Goal: Task Accomplishment & Management: Use online tool/utility

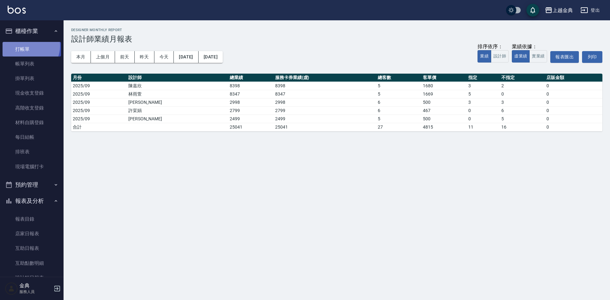
click at [27, 46] on link "打帳單" at bounding box center [32, 49] width 58 height 15
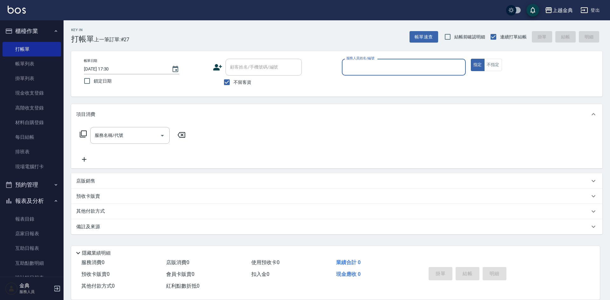
click at [400, 68] on input "服務人員姓名/編號" at bounding box center [404, 67] width 118 height 11
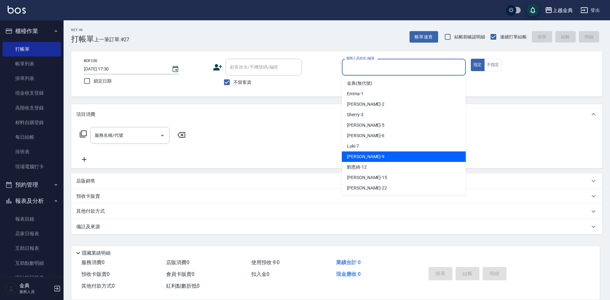
click at [387, 160] on div "[PERSON_NAME] -9" at bounding box center [404, 157] width 124 height 10
type input "[PERSON_NAME]-9"
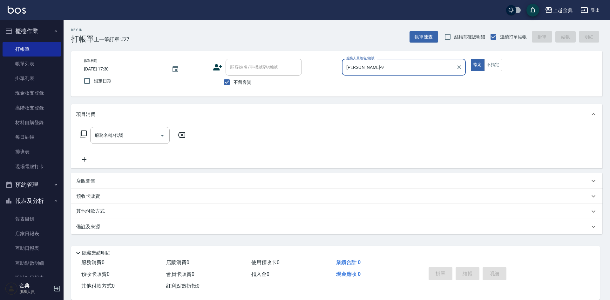
click at [85, 135] on icon at bounding box center [83, 134] width 8 height 8
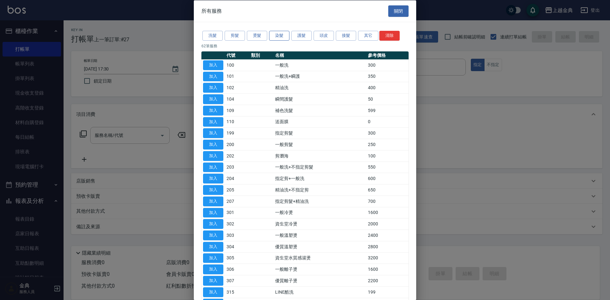
click at [273, 36] on button "染髮" at bounding box center [279, 36] width 20 height 10
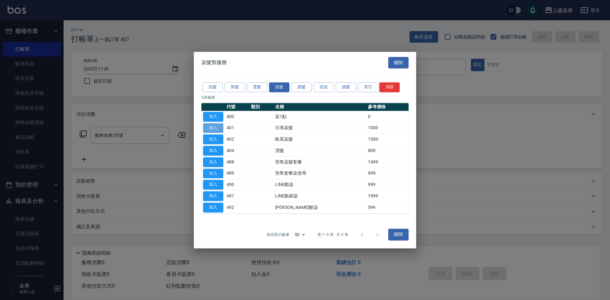
click at [215, 130] on button "加入" at bounding box center [213, 128] width 20 height 10
type input "日系染髮(401)"
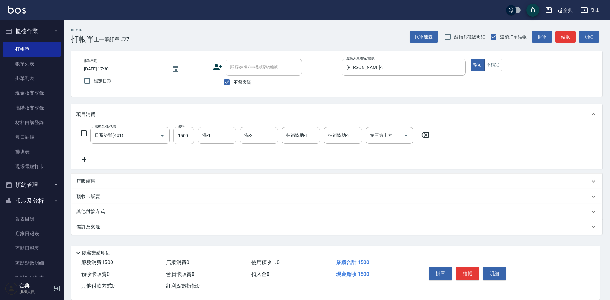
click at [194, 135] on div "服務名稱/代號 日系染髮(401) 服務名稱/代號 價格 1500 價格 洗-1 洗-1 洗-2 洗-2 技術協助-1 技術協助-1 技術協助-2 技術協助-…" at bounding box center [254, 135] width 357 height 17
type input "1490"
click at [458, 269] on button "結帳" at bounding box center [468, 273] width 24 height 13
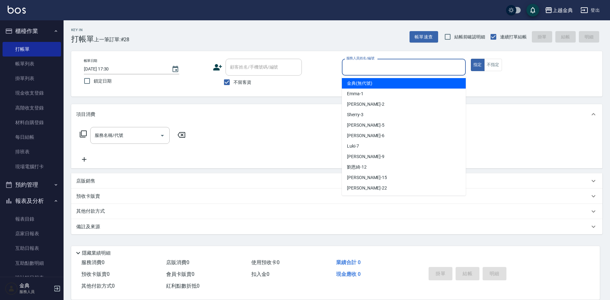
drag, startPoint x: 356, startPoint y: 66, endPoint x: 364, endPoint y: 127, distance: 61.8
click at [356, 66] on input "服務人員姓名/編號" at bounding box center [404, 67] width 118 height 11
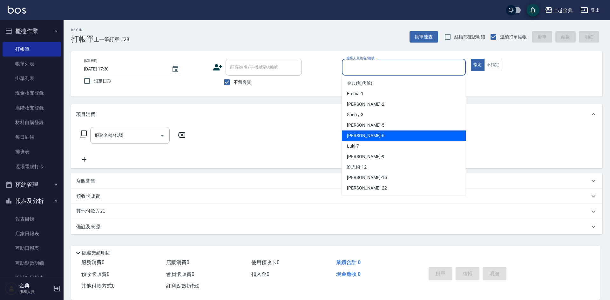
click at [367, 136] on div "[PERSON_NAME] -6" at bounding box center [404, 136] width 124 height 10
type input "[PERSON_NAME]-6"
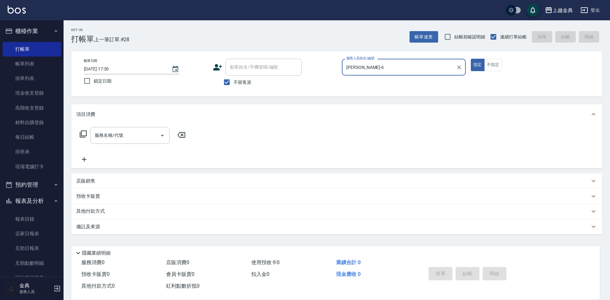
click at [82, 135] on icon at bounding box center [83, 134] width 8 height 8
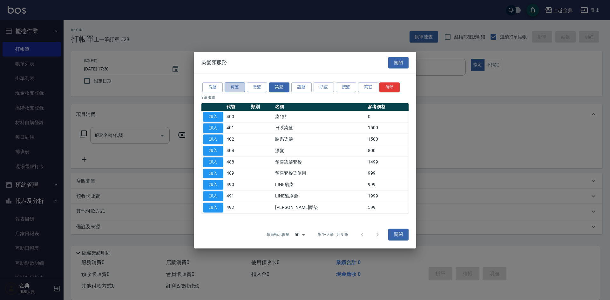
click at [235, 87] on button "剪髮" at bounding box center [235, 87] width 20 height 10
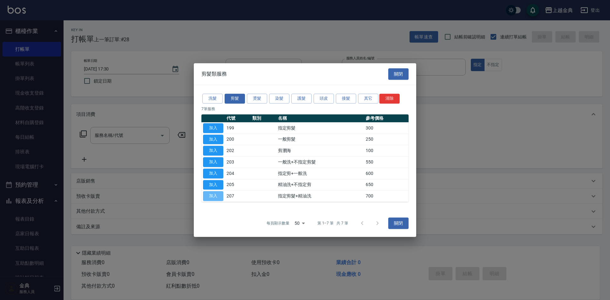
drag, startPoint x: 217, startPoint y: 196, endPoint x: 218, endPoint y: 200, distance: 4.1
click at [218, 200] on button "加入" at bounding box center [213, 196] width 20 height 10
type input "指定剪髮+精油洗(207)"
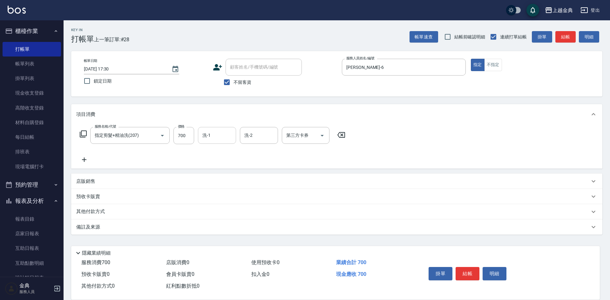
click at [211, 129] on div "洗-1" at bounding box center [217, 135] width 38 height 17
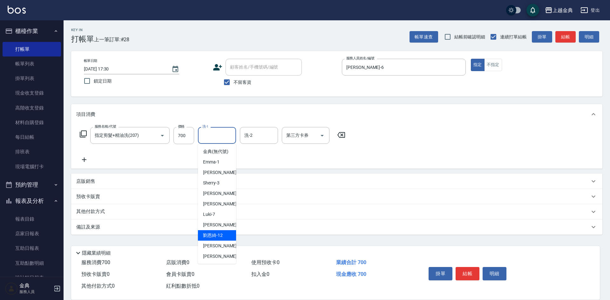
click at [215, 239] on span "[PERSON_NAME]-12" at bounding box center [213, 235] width 20 height 7
type input "[PERSON_NAME]-12"
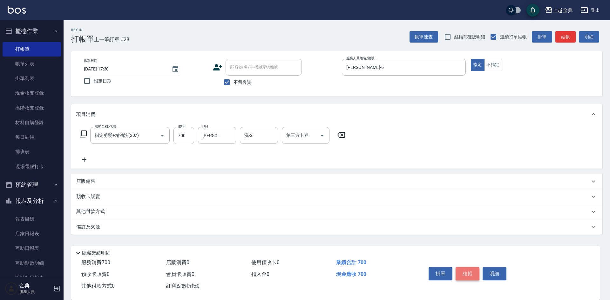
click at [463, 268] on button "結帳" at bounding box center [468, 273] width 24 height 13
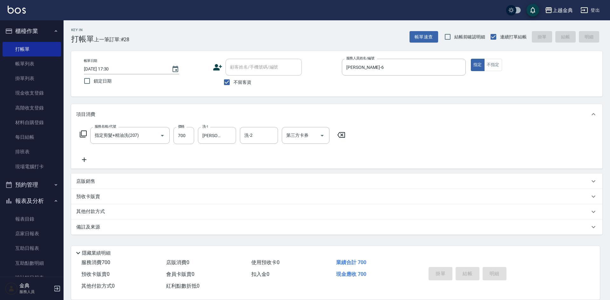
type input "[DATE] 17:31"
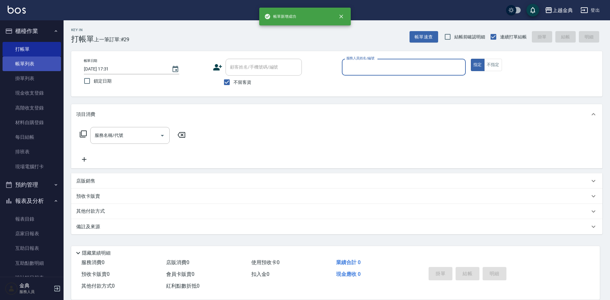
click at [33, 65] on link "帳單列表" at bounding box center [32, 64] width 58 height 15
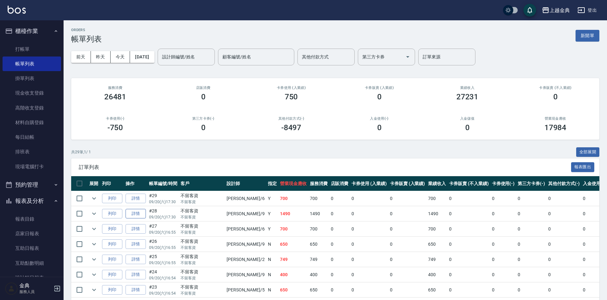
click at [131, 214] on link "詳情" at bounding box center [136, 214] width 20 height 10
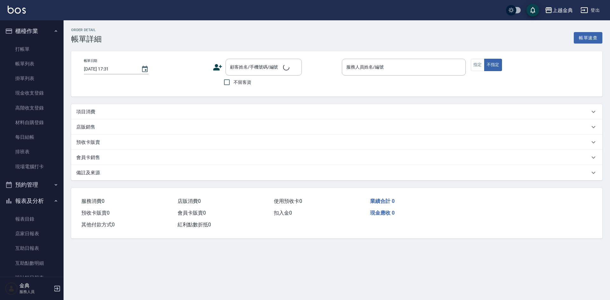
type input "[DATE] 17:30"
checkbox input "true"
type input "[PERSON_NAME]-9"
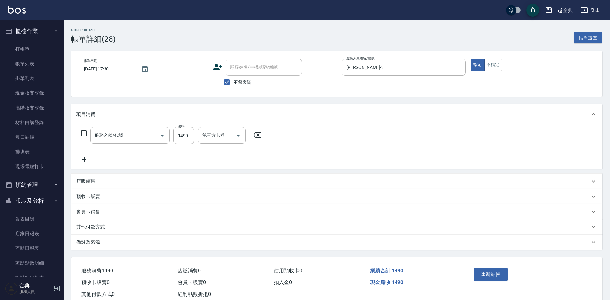
type input "日系染髮(401)"
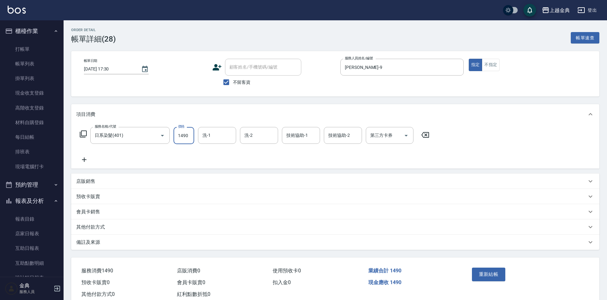
click at [188, 140] on input "1490" at bounding box center [183, 135] width 21 height 17
type input "1790"
drag, startPoint x: 479, startPoint y: 276, endPoint x: 510, endPoint y: 153, distance: 126.9
click at [479, 275] on button "重新結帳" at bounding box center [489, 274] width 34 height 13
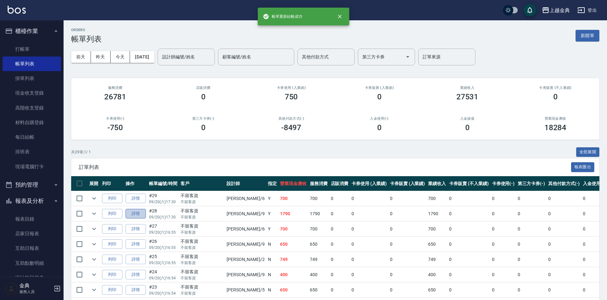
click at [137, 214] on link "詳情" at bounding box center [136, 214] width 20 height 10
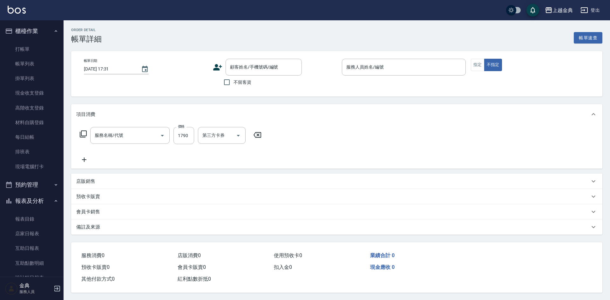
type input "[DATE] 17:30"
checkbox input "true"
type input "[PERSON_NAME]-9"
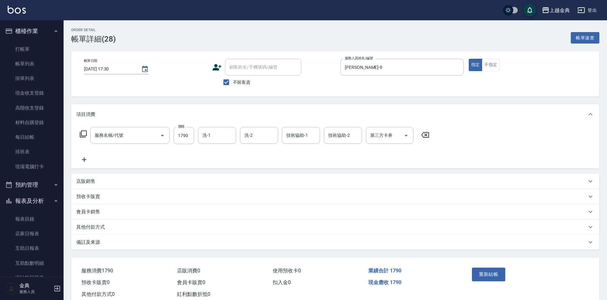
type input "日系染髮(401)"
click at [496, 65] on button "不指定" at bounding box center [491, 65] width 18 height 12
click at [488, 275] on button "重新結帳" at bounding box center [489, 274] width 34 height 13
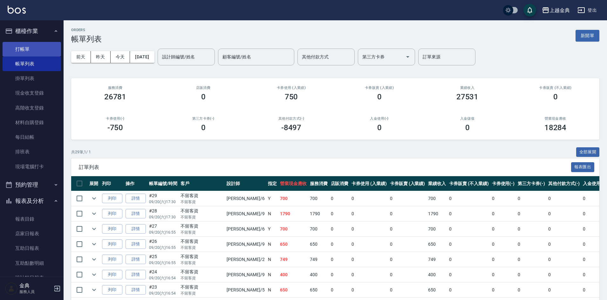
click at [20, 42] on link "打帳單" at bounding box center [32, 49] width 58 height 15
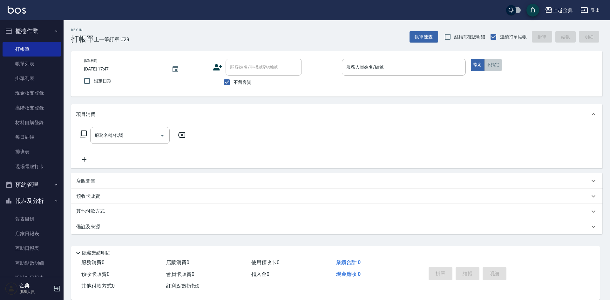
click at [487, 65] on button "不指定" at bounding box center [493, 65] width 18 height 12
click at [443, 64] on input "服務人員姓名/編號" at bounding box center [404, 67] width 118 height 11
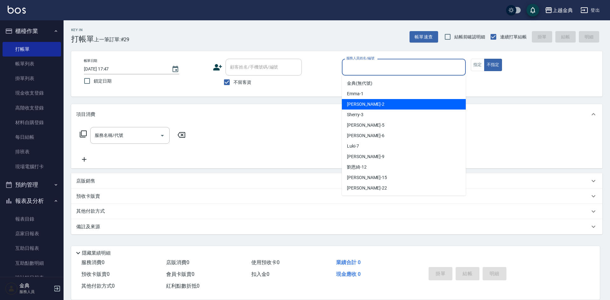
drag, startPoint x: 403, startPoint y: 105, endPoint x: 59, endPoint y: 146, distance: 345.5
click at [401, 105] on div "Cindy -2" at bounding box center [404, 104] width 124 height 10
type input "Cindy-2"
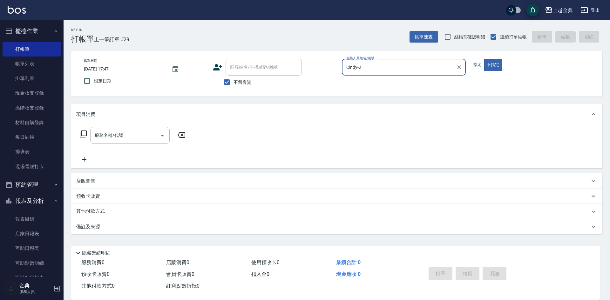
click at [80, 133] on icon at bounding box center [83, 134] width 7 height 7
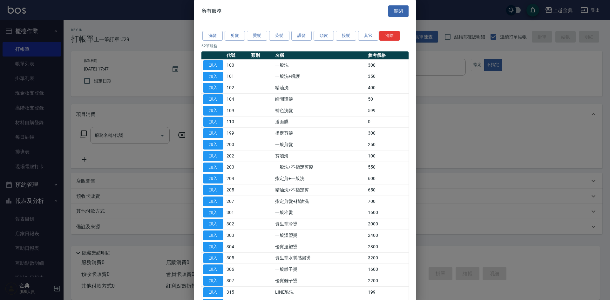
click at [233, 30] on div "洗髮 剪髮 燙髮 染髮 護髮 頭皮 接髮 其它 清除" at bounding box center [304, 36] width 207 height 12
click at [234, 37] on button "剪髮" at bounding box center [235, 36] width 20 height 10
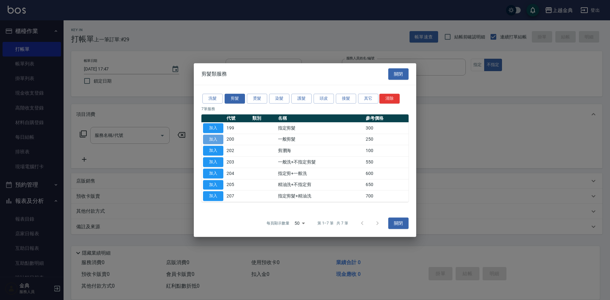
click at [214, 136] on button "加入" at bounding box center [213, 140] width 20 height 10
type input "一般剪髮(200)"
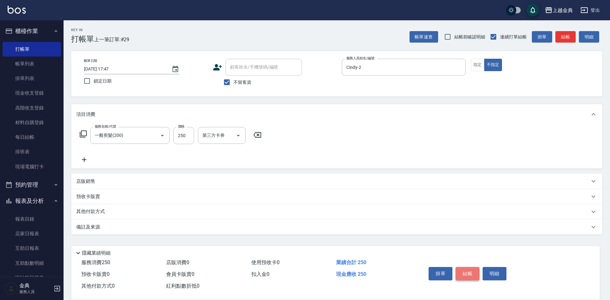
click at [474, 270] on button "結帳" at bounding box center [468, 273] width 24 height 13
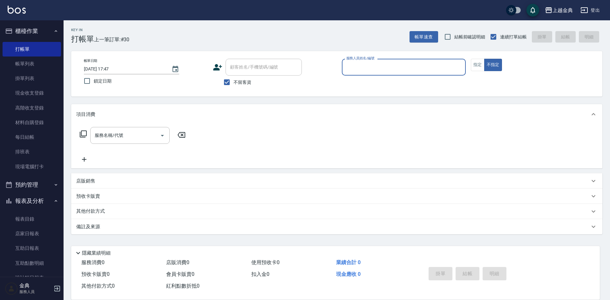
click at [218, 83] on div "不留客資" at bounding box center [257, 82] width 89 height 13
click at [224, 83] on input "不留客資" at bounding box center [226, 82] width 13 height 13
checkbox input "false"
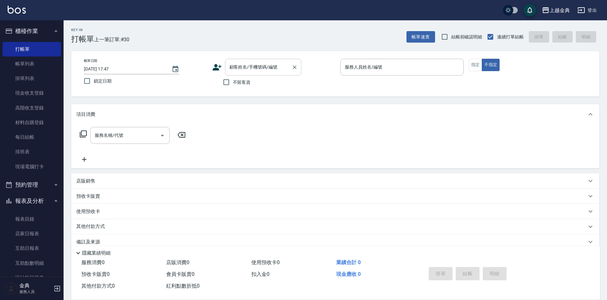
click at [243, 69] on input "顧客姓名/手機號碼/編號" at bounding box center [258, 67] width 61 height 11
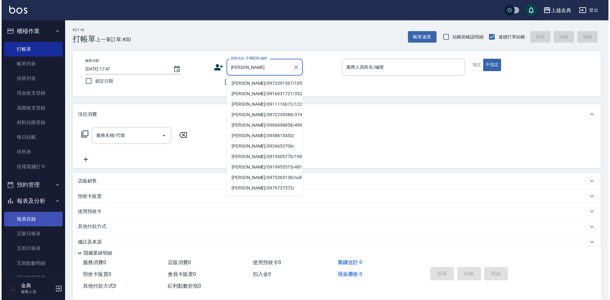
scroll to position [110, 0]
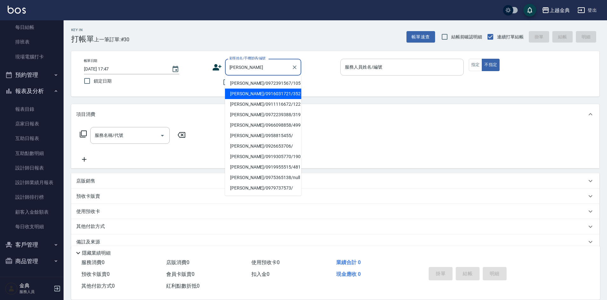
type input "[PERSON_NAME]"
click at [394, 69] on input "服務人員姓名/編號" at bounding box center [402, 67] width 118 height 11
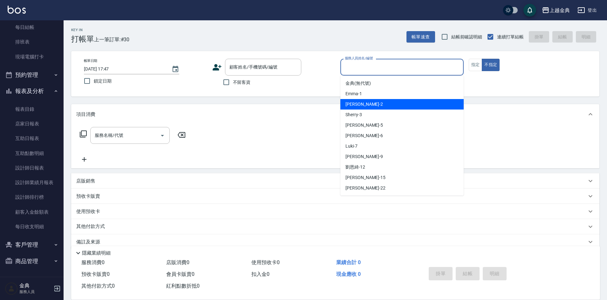
drag, startPoint x: 391, startPoint y: 106, endPoint x: 331, endPoint y: 105, distance: 60.7
click at [391, 106] on div "Cindy -2" at bounding box center [401, 104] width 123 height 10
type input "Cindy-2"
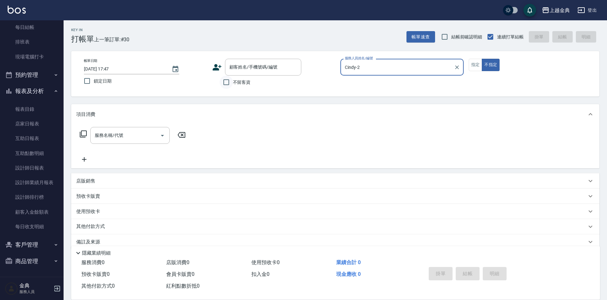
drag, startPoint x: 241, startPoint y: 84, endPoint x: 233, endPoint y: 87, distance: 8.9
click at [241, 84] on span "不留客資" at bounding box center [242, 82] width 18 height 7
click at [233, 84] on input "不留客資" at bounding box center [226, 82] width 13 height 13
checkbox input "true"
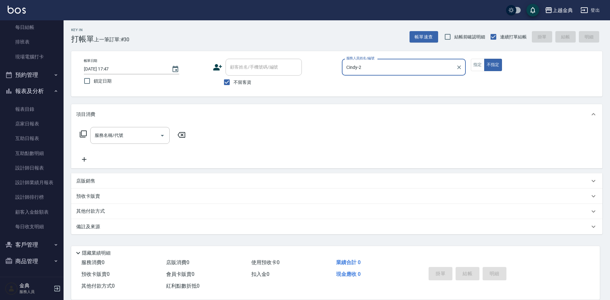
click at [87, 133] on div "服務名稱/代號 服務名稱/代號" at bounding box center [132, 135] width 113 height 17
click at [81, 132] on icon at bounding box center [83, 134] width 8 height 8
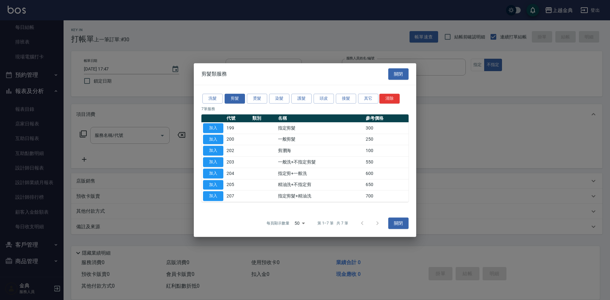
click at [313, 99] on div "洗髮 剪髮 燙髮 染髮 護髮 頭皮 接髮 其它 清除" at bounding box center [304, 99] width 207 height 12
click at [326, 97] on button "頭皮" at bounding box center [324, 99] width 20 height 10
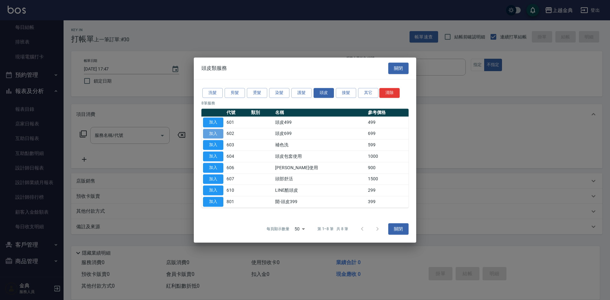
click at [213, 133] on button "加入" at bounding box center [213, 134] width 20 height 10
type input "頭皮699(602)"
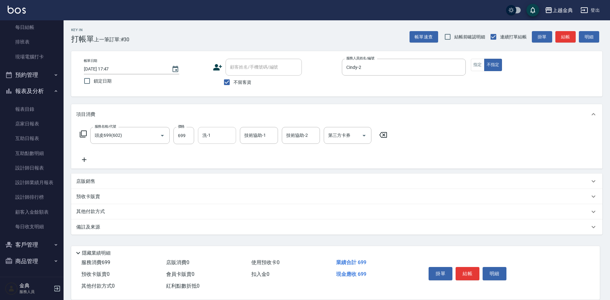
click at [223, 133] on input "洗-1" at bounding box center [217, 135] width 32 height 11
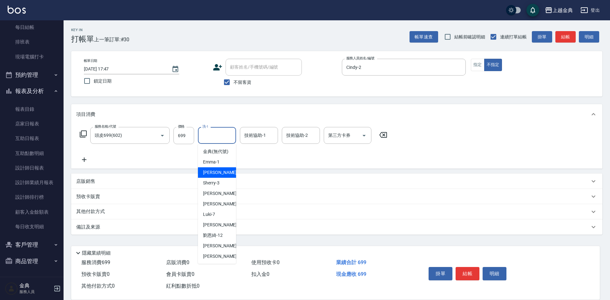
drag, startPoint x: 218, startPoint y: 184, endPoint x: 253, endPoint y: 172, distance: 37.0
click at [218, 178] on div "Cindy -2" at bounding box center [217, 172] width 38 height 10
type input "Cindy-2"
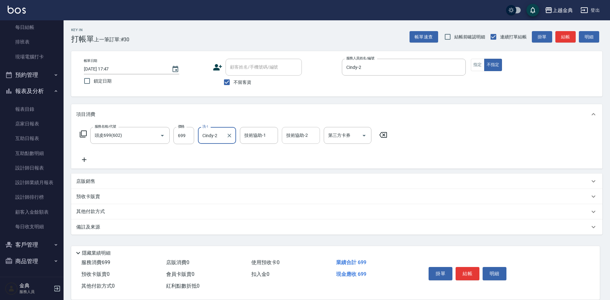
click at [302, 132] on div "技術協助-2 技術協助-2" at bounding box center [301, 135] width 38 height 17
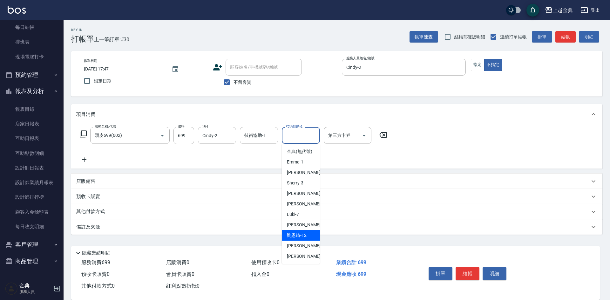
click at [306, 239] on div "[PERSON_NAME]-12" at bounding box center [301, 235] width 38 height 10
type input "[PERSON_NAME]-12"
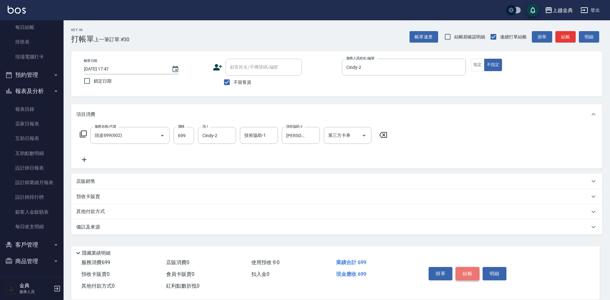
click at [467, 272] on button "結帳" at bounding box center [468, 273] width 24 height 13
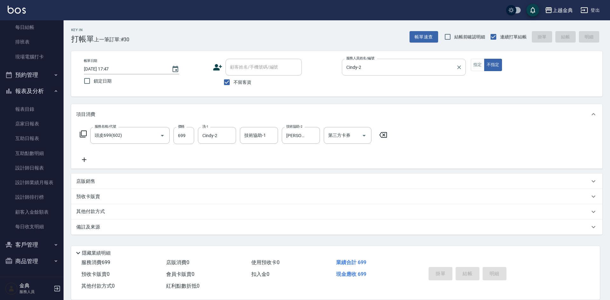
type input "[DATE] 18:38"
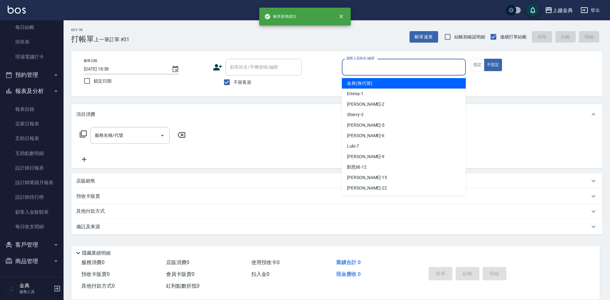
click at [369, 66] on input "服務人員姓名/編號" at bounding box center [404, 67] width 118 height 11
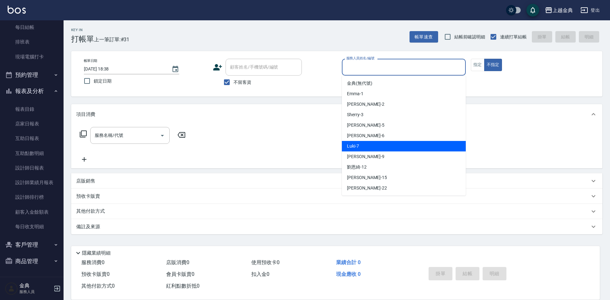
drag, startPoint x: 372, startPoint y: 144, endPoint x: 313, endPoint y: 148, distance: 59.5
click at [372, 144] on div "Luki -7" at bounding box center [404, 146] width 124 height 10
type input "Luki-7"
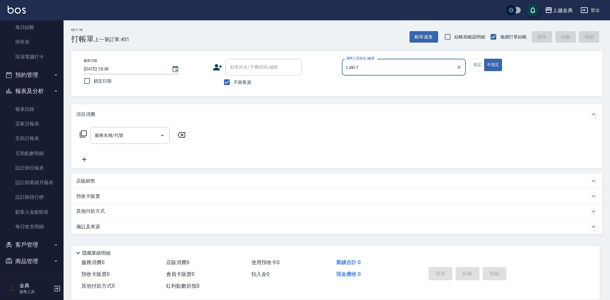
click at [85, 133] on icon at bounding box center [83, 134] width 8 height 8
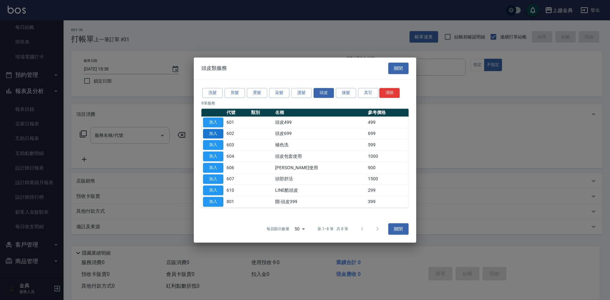
click at [221, 131] on button "加入" at bounding box center [213, 134] width 20 height 10
type input "頭皮699(602)"
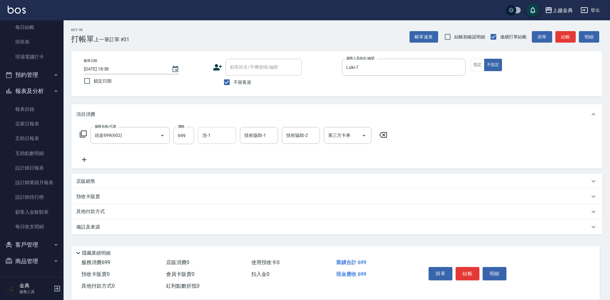
click at [226, 137] on input "洗-1" at bounding box center [217, 135] width 32 height 11
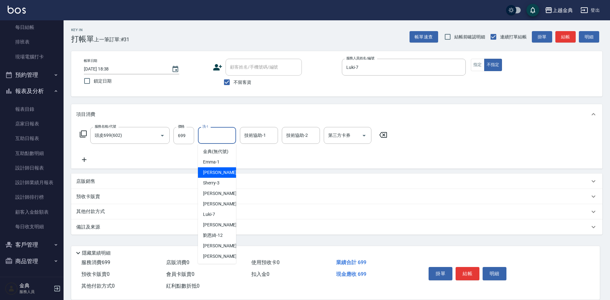
click at [218, 176] on span "Cindy -2" at bounding box center [221, 172] width 37 height 7
type input "Cindy-2"
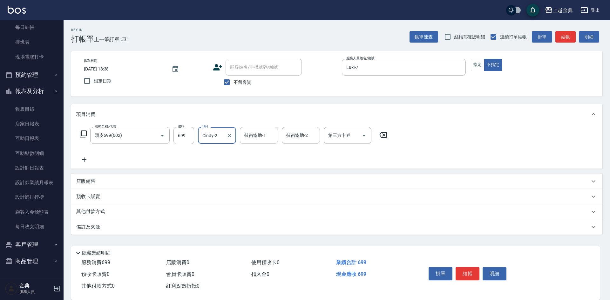
click at [87, 215] on p "其他付款方式" at bounding box center [92, 211] width 32 height 7
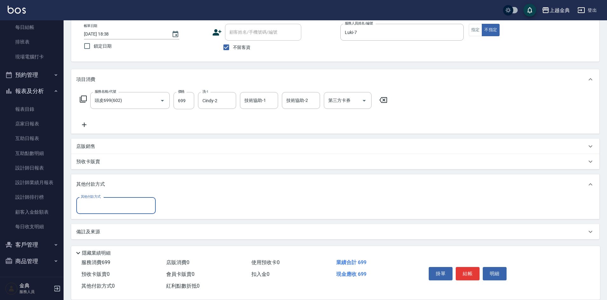
scroll to position [35, 0]
drag, startPoint x: 97, startPoint y: 206, endPoint x: 107, endPoint y: 221, distance: 18.5
click at [97, 206] on input "其他付款方式" at bounding box center [116, 205] width 74 height 11
click at [89, 256] on span "轉帳" at bounding box center [115, 253] width 79 height 10
type input "轉帳"
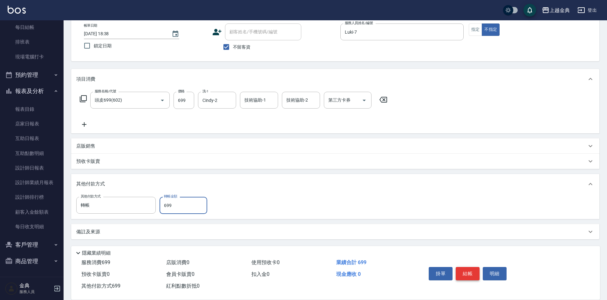
type input "699"
click at [457, 267] on button "結帳" at bounding box center [468, 273] width 24 height 13
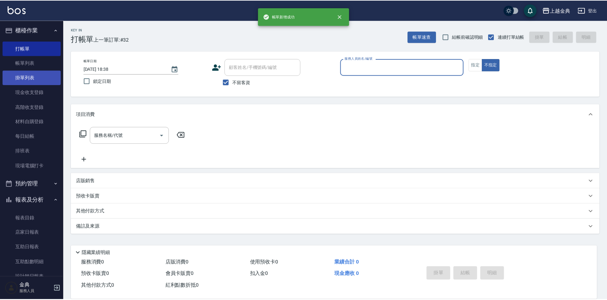
scroll to position [0, 0]
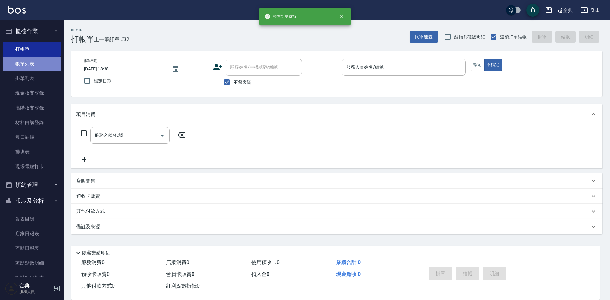
click at [33, 65] on link "帳單列表" at bounding box center [32, 64] width 58 height 15
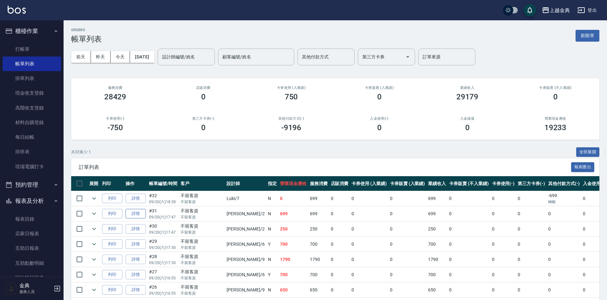
click at [129, 211] on link "詳情" at bounding box center [136, 214] width 20 height 10
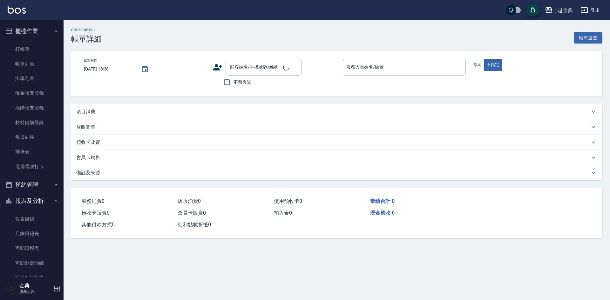
type input "[DATE] 17:47"
checkbox input "true"
type input "Cindy-2"
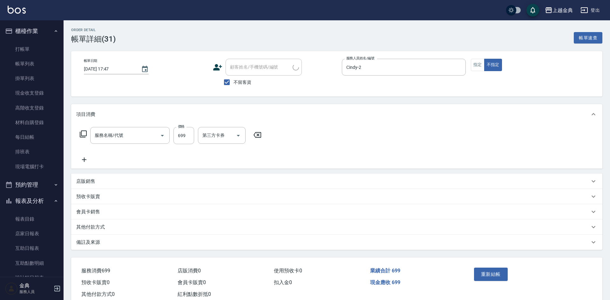
type input "頭皮699(602)"
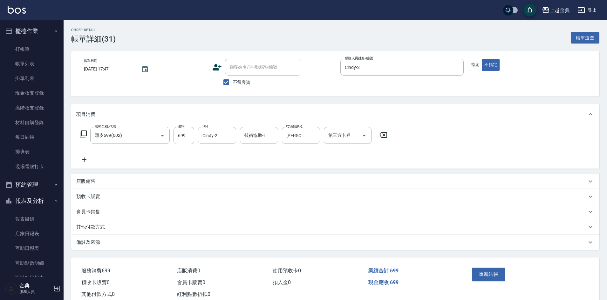
click at [95, 227] on p "其他付款方式" at bounding box center [90, 227] width 29 height 7
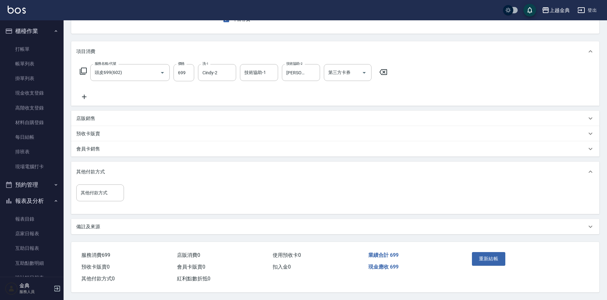
scroll to position [66, 0]
click at [93, 192] on input "其他付款方式" at bounding box center [100, 192] width 42 height 11
click at [95, 235] on span "轉帳" at bounding box center [100, 240] width 48 height 10
type input "轉帳"
click at [159, 192] on input "0" at bounding box center [152, 192] width 48 height 17
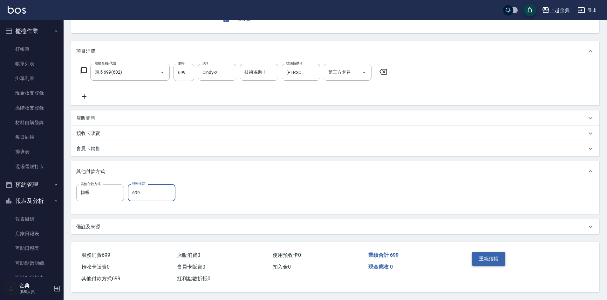
type input "699"
click at [484, 255] on button "重新結帳" at bounding box center [489, 258] width 34 height 13
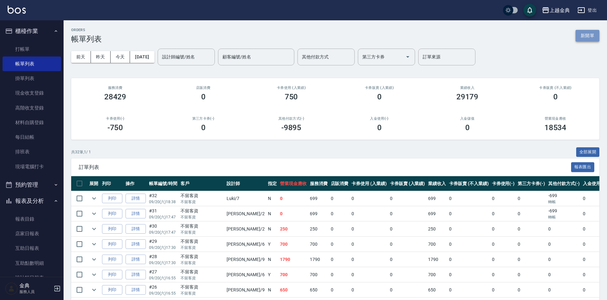
click at [583, 36] on button "新開單" at bounding box center [587, 36] width 24 height 12
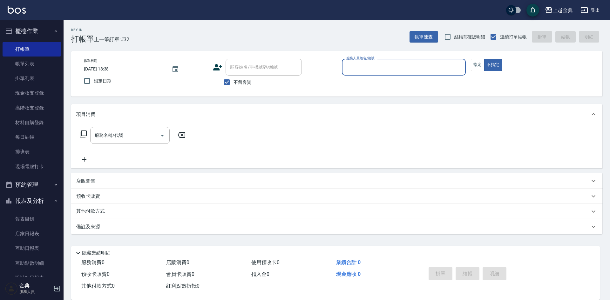
click at [471, 62] on div "帳單日期 [DATE] 18:38 鎖定日期 顧客姓名/手機號碼/編號 顧客姓名/手機號碼/編號 不留客資 服務人員姓名/編號 服務人員姓名/編號 指定 不指定" at bounding box center [337, 74] width 516 height 30
click at [476, 63] on button "指定" at bounding box center [478, 65] width 14 height 12
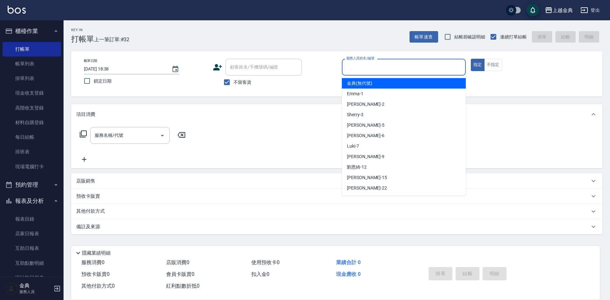
click at [412, 70] on input "服務人員姓名/編號" at bounding box center [404, 67] width 118 height 11
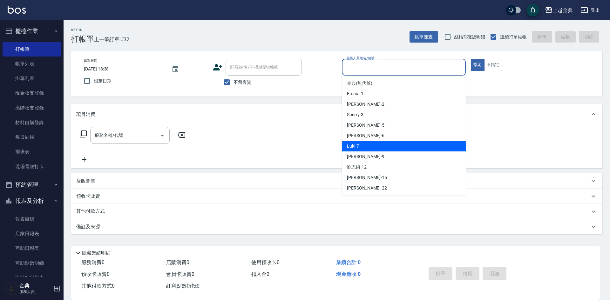
click at [395, 146] on div "Luki -7" at bounding box center [404, 146] width 124 height 10
type input "Luki-7"
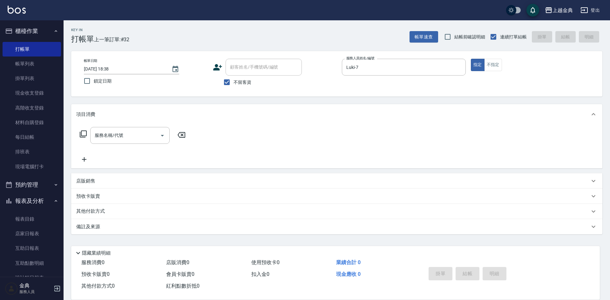
click at [84, 134] on icon at bounding box center [83, 134] width 8 height 8
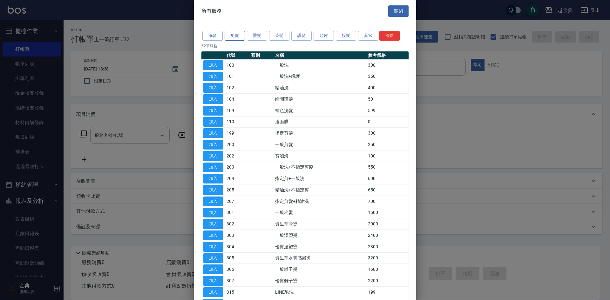
click at [230, 40] on button "剪髮" at bounding box center [235, 36] width 20 height 10
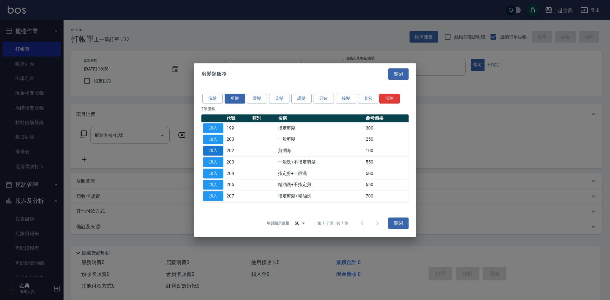
click at [212, 150] on button "加入" at bounding box center [213, 151] width 20 height 10
type input "剪瀏海(202)"
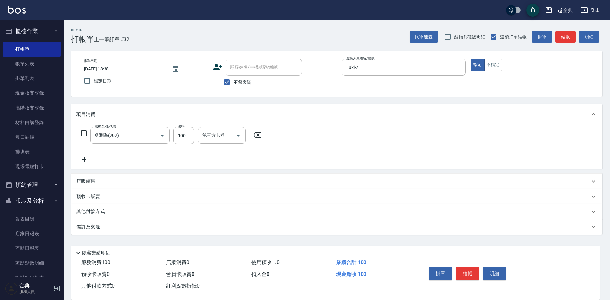
click at [85, 135] on icon at bounding box center [83, 134] width 8 height 8
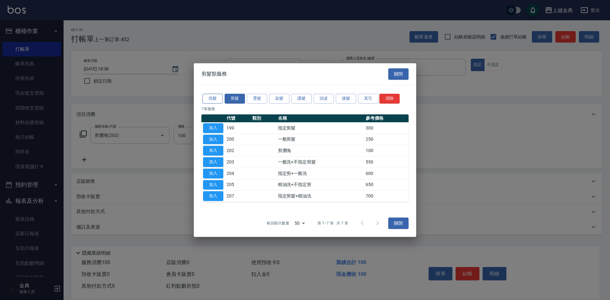
click at [217, 99] on button "洗髮" at bounding box center [212, 99] width 20 height 10
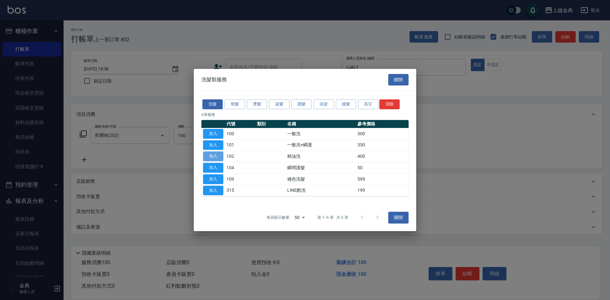
click at [211, 154] on button "加入" at bounding box center [213, 157] width 20 height 10
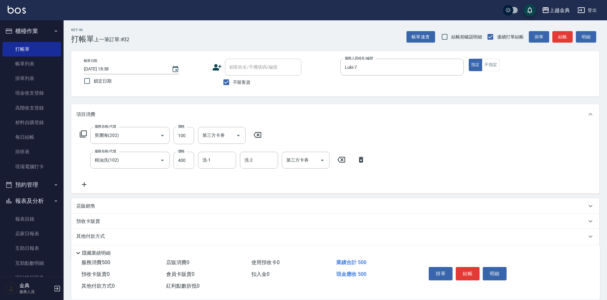
click at [375, 277] on div "現金應收 500" at bounding box center [376, 275] width 85 height 12
click at [197, 164] on div "服務名稱/代號 精油洗(102) 服務名稱/代號 價格 400 價格 洗-1 洗-1 洗-2 洗-2 第三方卡券 第三方卡券" at bounding box center [222, 160] width 293 height 17
click at [207, 161] on input "洗-1" at bounding box center [217, 160] width 32 height 11
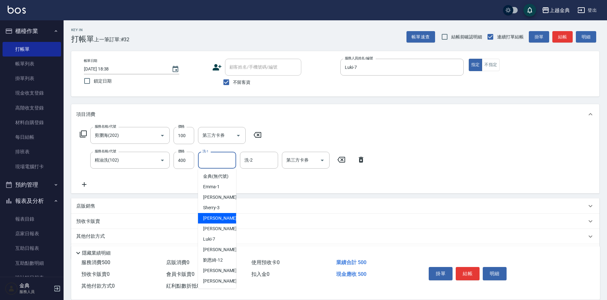
click at [221, 222] on div "[PERSON_NAME] -5" at bounding box center [217, 218] width 38 height 10
type input "[PERSON_NAME]-5"
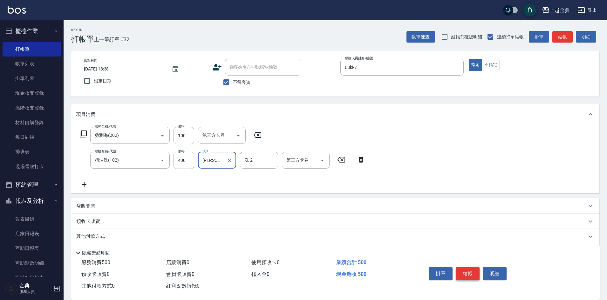
click at [468, 272] on button "結帳" at bounding box center [468, 273] width 24 height 13
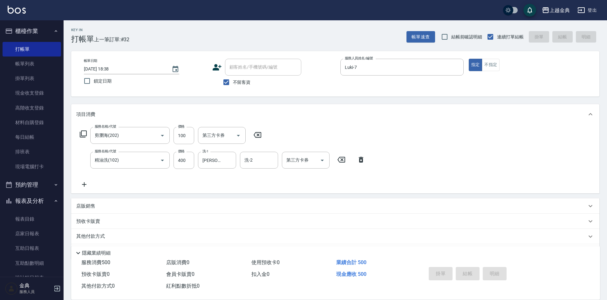
type input "[DATE] 18:39"
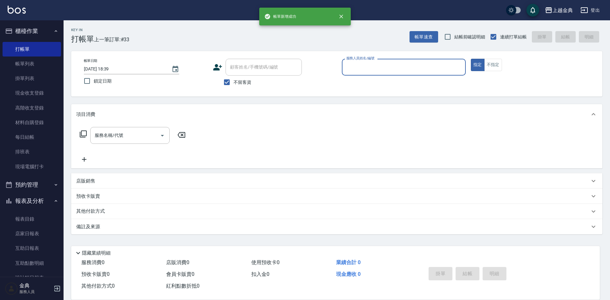
click at [399, 60] on div "服務人員姓名/編號" at bounding box center [404, 67] width 124 height 17
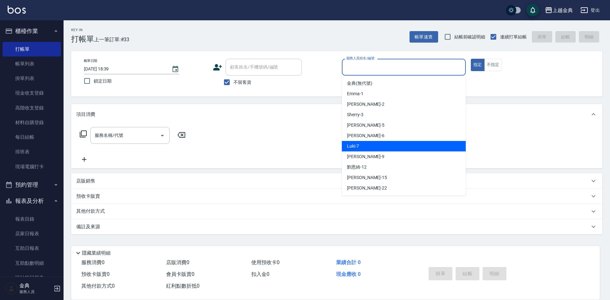
click at [391, 143] on div "Luki -7" at bounding box center [404, 146] width 124 height 10
type input "Luki-7"
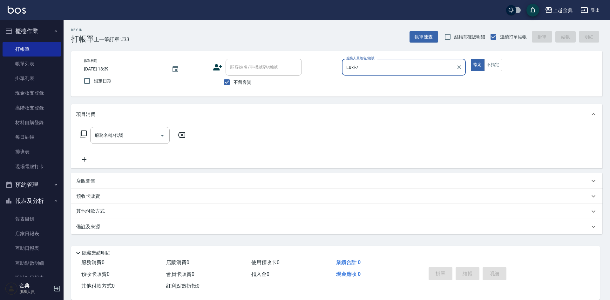
click at [241, 80] on span "不留客資" at bounding box center [243, 82] width 18 height 7
click at [234, 80] on input "不留客資" at bounding box center [226, 82] width 13 height 13
checkbox input "false"
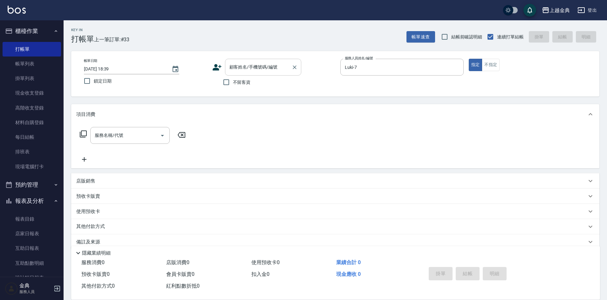
click at [245, 73] on div "顧客姓名/手機號碼/編號" at bounding box center [263, 67] width 76 height 17
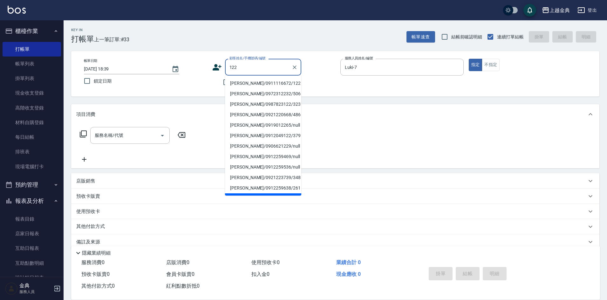
click at [244, 81] on li "[PERSON_NAME]/0911116672/122" at bounding box center [263, 83] width 76 height 10
type input "[PERSON_NAME]/0911116672/122"
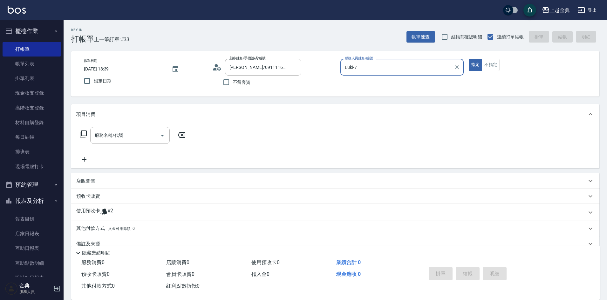
click at [86, 131] on icon at bounding box center [83, 134] width 7 height 7
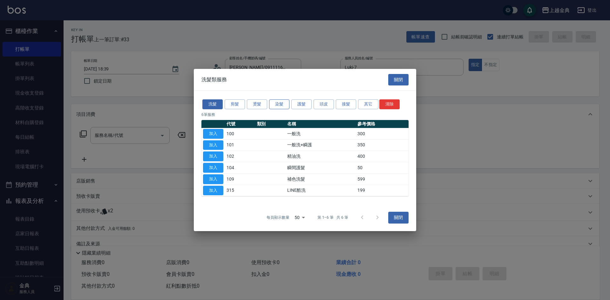
click at [277, 101] on button "染髮" at bounding box center [279, 104] width 20 height 10
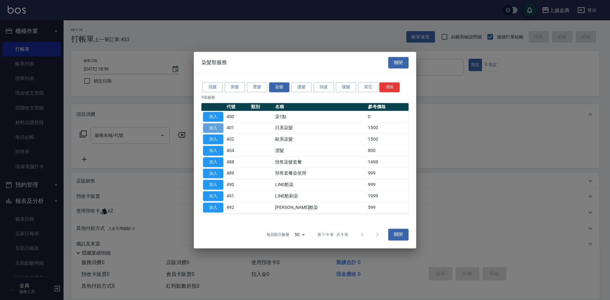
click at [212, 127] on button "加入" at bounding box center [213, 128] width 20 height 10
type input "日系染髮(401)"
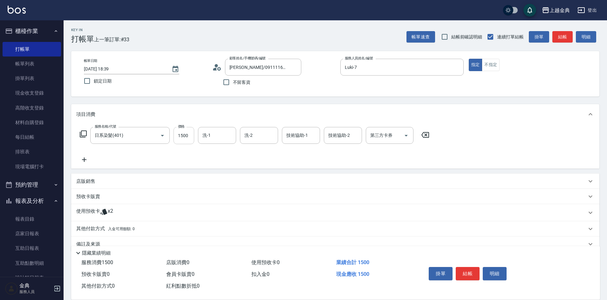
click at [177, 135] on input "1500" at bounding box center [183, 135] width 21 height 17
type input "2899"
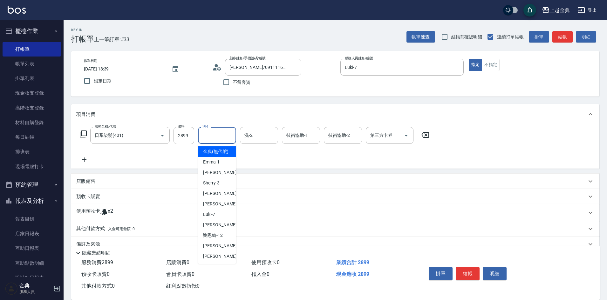
click at [215, 138] on input "洗-1" at bounding box center [217, 135] width 32 height 11
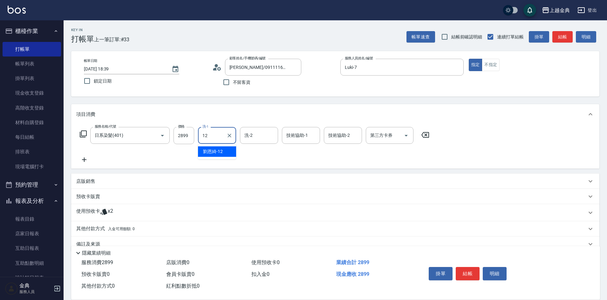
type input "12"
click at [88, 135] on div "服務名稱/代號 日系染髮(401) 服務名稱/代號 價格 2899 價格 洗-1 洗-1 洗-2 洗-2 技術協助-1 技術協助-1 技術協助-2 技術協助-…" at bounding box center [254, 135] width 357 height 17
click at [84, 135] on icon at bounding box center [83, 134] width 8 height 8
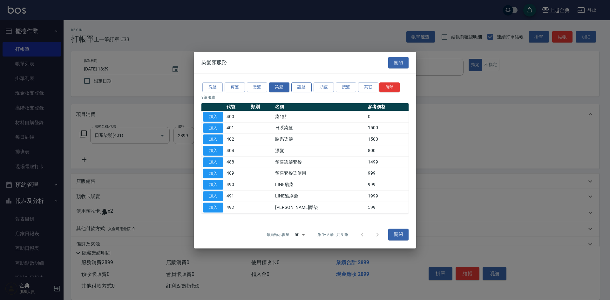
click at [304, 87] on button "護髮" at bounding box center [301, 87] width 20 height 10
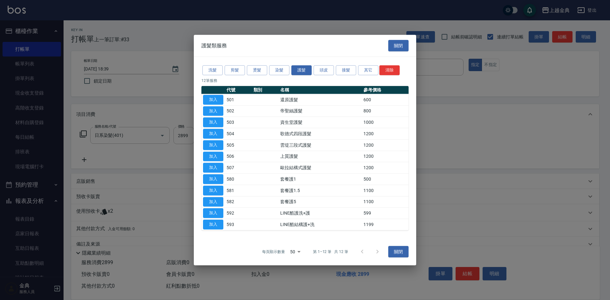
click at [223, 100] on td "加入" at bounding box center [213, 99] width 24 height 11
click at [210, 97] on button "加入" at bounding box center [213, 100] width 20 height 10
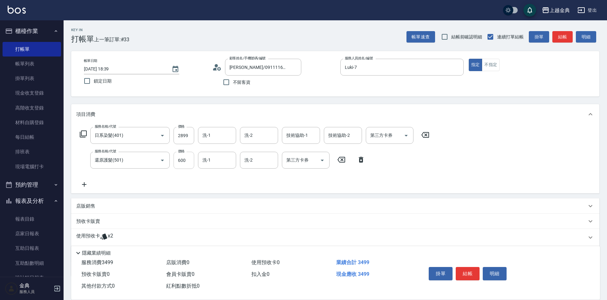
click at [178, 159] on input "600" at bounding box center [183, 160] width 21 height 17
type input "0"
click at [217, 161] on input "洗-1" at bounding box center [217, 160] width 32 height 11
click at [220, 128] on div "洗-1" at bounding box center [217, 135] width 38 height 17
type input "12"
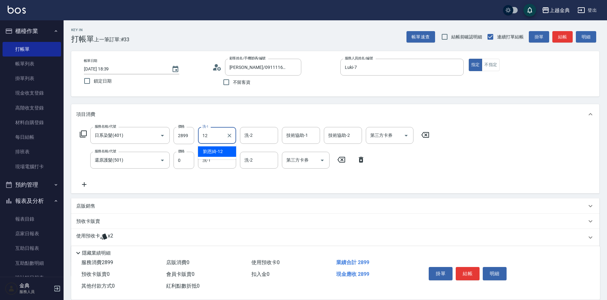
type input "12"
click at [163, 178] on div "服務名稱/代號 日系染髮(401) 服務名稱/代號 價格 2899 價格 洗-1 洗-1 洗-2 洗-2 技術協助-1 技術協助-1 技術協助-2 技術協助-…" at bounding box center [254, 157] width 357 height 61
click at [108, 233] on span "x2" at bounding box center [110, 238] width 5 height 10
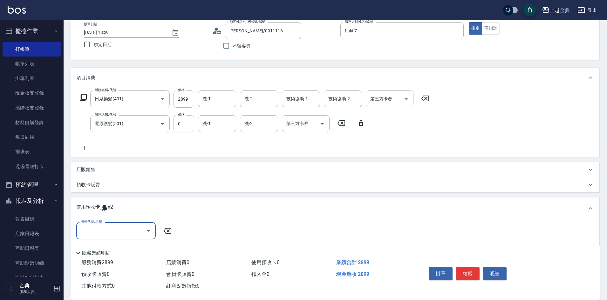
scroll to position [85, 0]
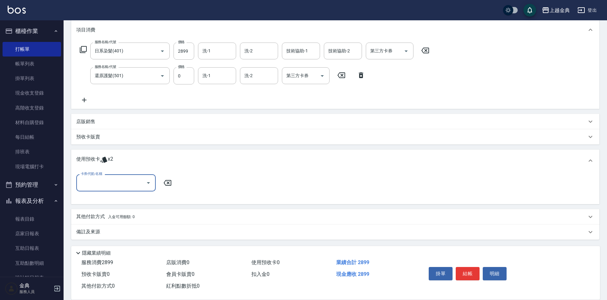
click at [97, 172] on label "卡券代號/名稱" at bounding box center [91, 174] width 21 height 5
click at [97, 177] on input "卡券代號/名稱" at bounding box center [111, 182] width 64 height 11
click at [97, 184] on input "卡券代號/名稱" at bounding box center [111, 182] width 64 height 11
click at [86, 139] on p "預收卡販賣" at bounding box center [88, 137] width 24 height 7
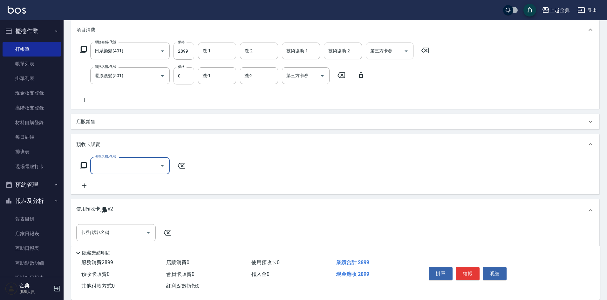
scroll to position [0, 0]
click at [83, 167] on icon at bounding box center [83, 166] width 8 height 8
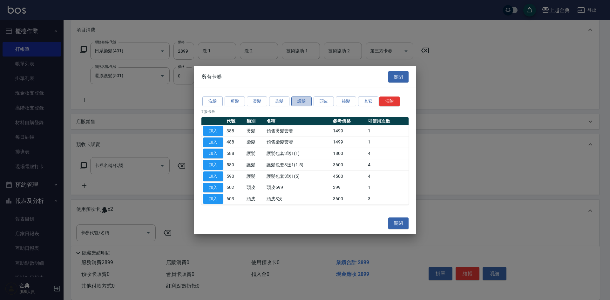
click at [293, 101] on button "護髮" at bounding box center [301, 102] width 20 height 10
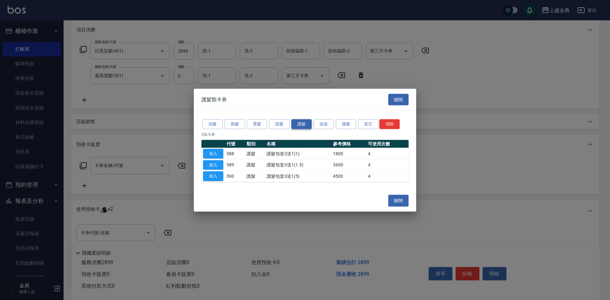
click at [295, 101] on div "護髮類卡券 關閉" at bounding box center [305, 100] width 222 height 22
click at [218, 157] on button "加入" at bounding box center [213, 154] width 20 height 10
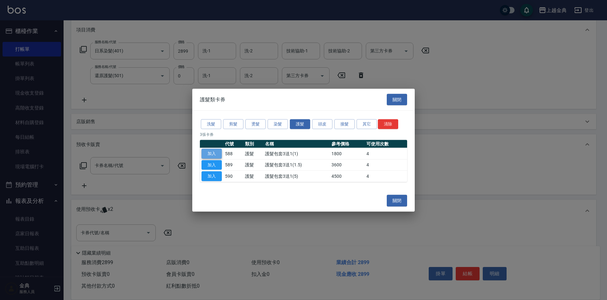
type input "護髮包套3送1(1)(588)"
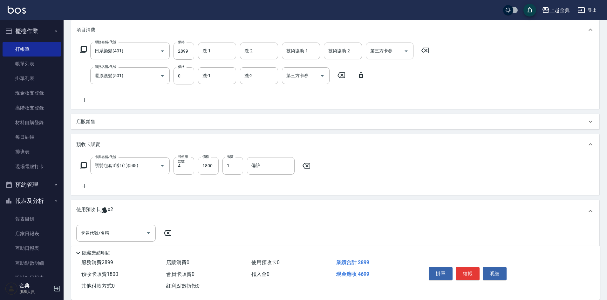
click at [206, 168] on input "1800" at bounding box center [208, 165] width 21 height 17
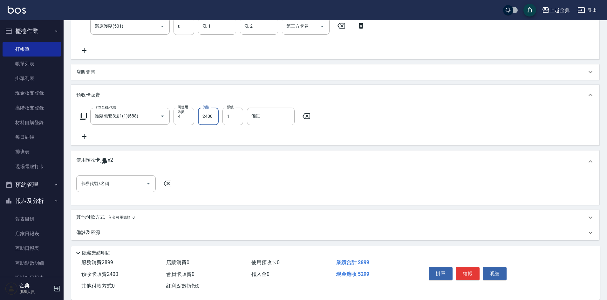
scroll to position [135, 0]
type input "2400"
click at [112, 217] on span "入金可用餘額: 0" at bounding box center [121, 216] width 27 height 4
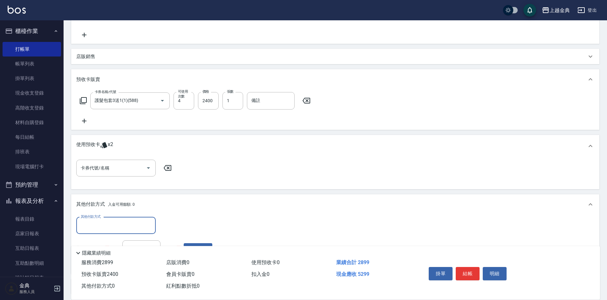
scroll to position [202, 0]
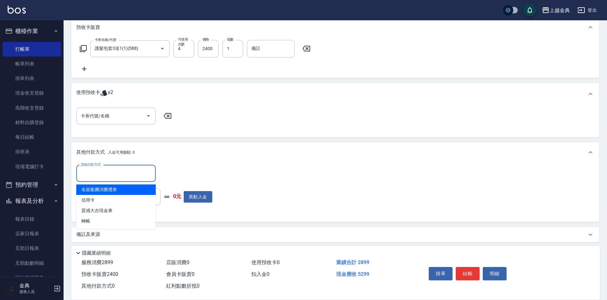
click at [111, 179] on input "其他付款方式" at bounding box center [116, 173] width 74 height 11
click at [110, 203] on span "信用卡" at bounding box center [115, 200] width 79 height 10
type input "信用卡"
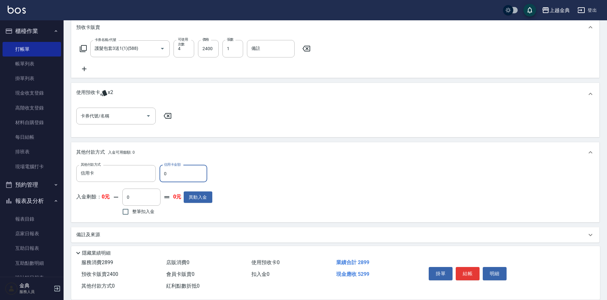
click at [171, 177] on input "0" at bounding box center [184, 173] width 48 height 17
type input "3799"
click at [471, 271] on button "結帳" at bounding box center [468, 273] width 24 height 13
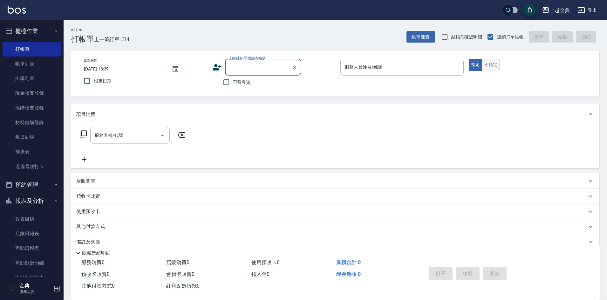
drag, startPoint x: 493, startPoint y: 66, endPoint x: 469, endPoint y: 70, distance: 24.8
click at [493, 66] on button "不指定" at bounding box center [491, 65] width 18 height 12
click at [434, 71] on input "服務人員姓名/編號" at bounding box center [402, 67] width 118 height 11
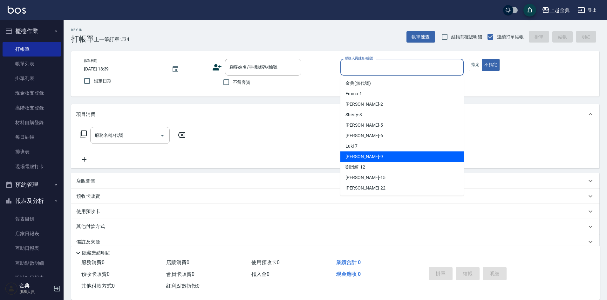
click at [362, 154] on div "[PERSON_NAME] -9" at bounding box center [401, 157] width 123 height 10
type input "[PERSON_NAME]-9"
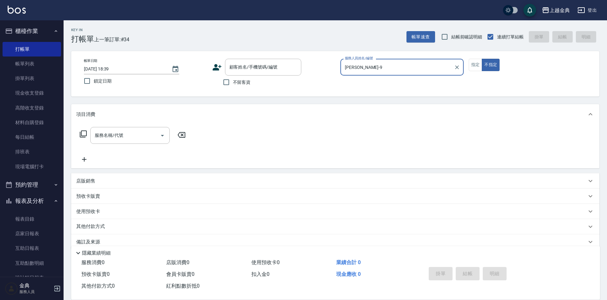
drag, startPoint x: 236, startPoint y: 79, endPoint x: 215, endPoint y: 88, distance: 23.3
click at [235, 79] on span "不留客資" at bounding box center [242, 82] width 18 height 7
click at [233, 79] on input "不留客資" at bounding box center [226, 82] width 13 height 13
checkbox input "true"
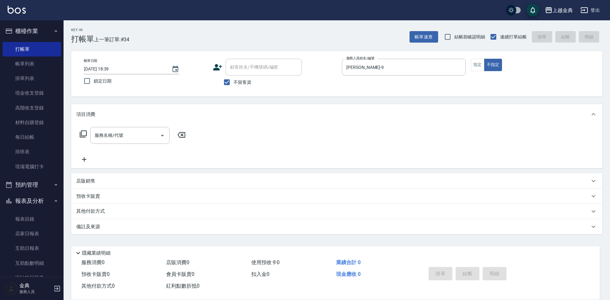
click at [85, 136] on icon at bounding box center [83, 134] width 7 height 7
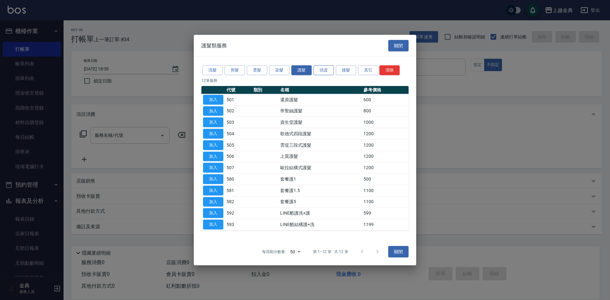
click at [326, 70] on button "頭皮" at bounding box center [324, 70] width 20 height 10
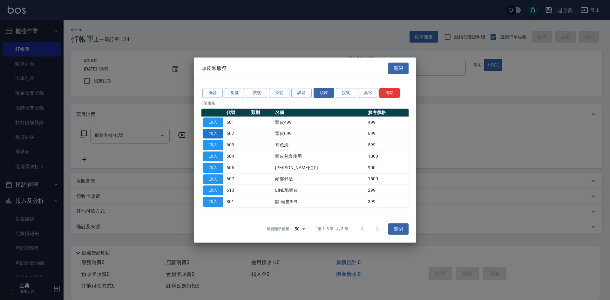
click at [214, 134] on button "加入" at bounding box center [213, 134] width 20 height 10
type input "頭皮699(602)"
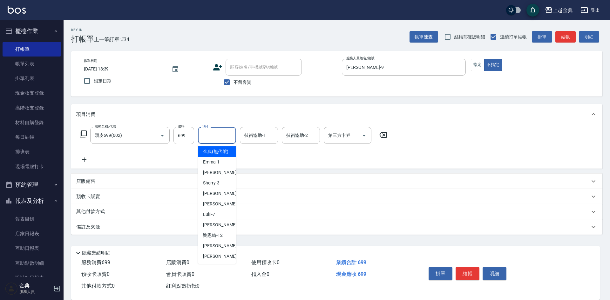
click at [209, 137] on input "洗-1" at bounding box center [217, 135] width 32 height 11
click at [215, 199] on div "[PERSON_NAME] -5" at bounding box center [217, 193] width 38 height 10
type input "[PERSON_NAME]-5"
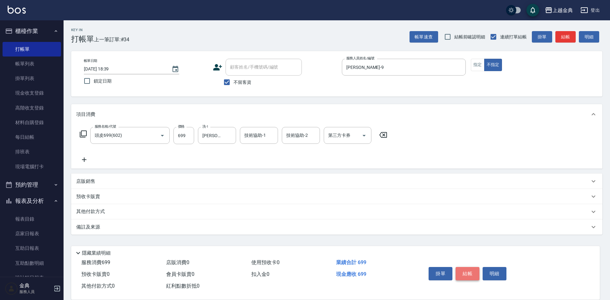
drag, startPoint x: 467, startPoint y: 272, endPoint x: 464, endPoint y: 269, distance: 4.3
click at [467, 271] on button "結帳" at bounding box center [468, 273] width 24 height 13
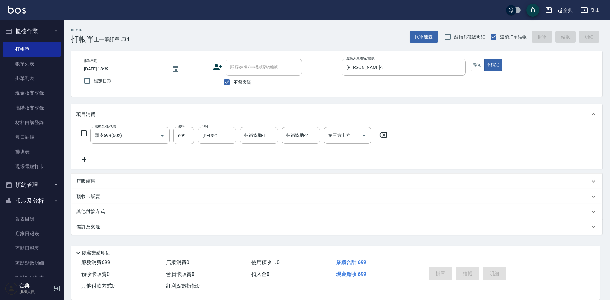
type input "[DATE] 18:40"
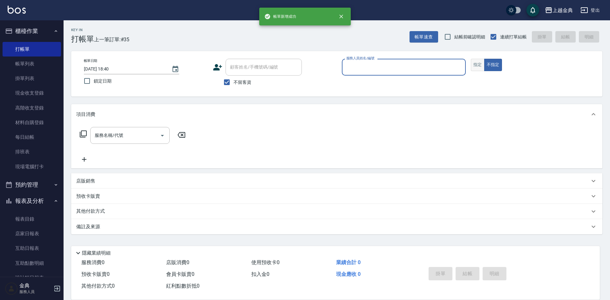
click at [477, 63] on button "指定" at bounding box center [478, 65] width 14 height 12
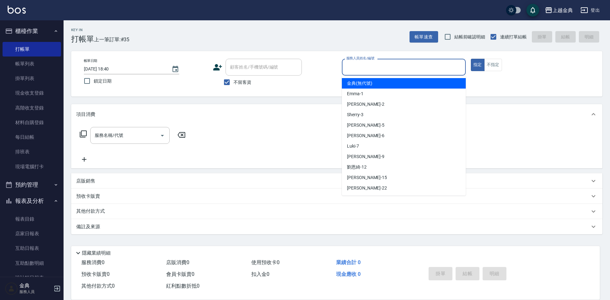
click at [428, 65] on input "服務人員姓名/編號" at bounding box center [404, 67] width 118 height 11
drag, startPoint x: 496, startPoint y: 69, endPoint x: 468, endPoint y: 69, distance: 28.6
click at [496, 68] on button "不指定" at bounding box center [493, 65] width 18 height 12
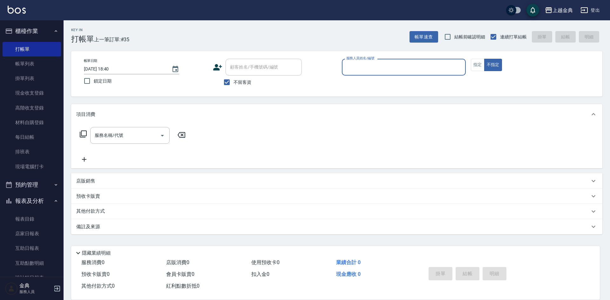
click at [435, 66] on input "服務人員姓名/編號" at bounding box center [404, 67] width 118 height 11
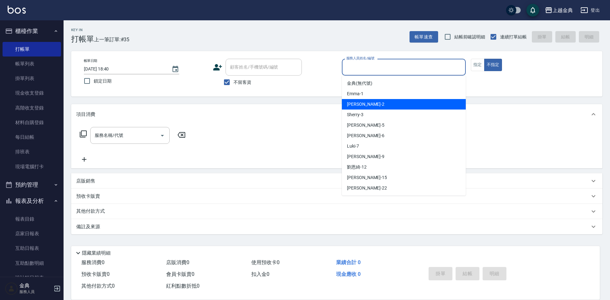
drag, startPoint x: 420, startPoint y: 106, endPoint x: 94, endPoint y: 114, distance: 326.1
click at [418, 106] on div "Cindy -2" at bounding box center [404, 104] width 124 height 10
type input "Cindy-2"
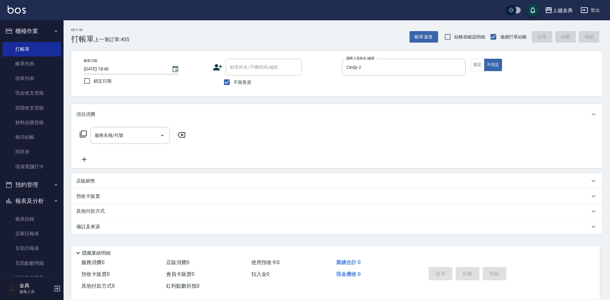
click at [78, 133] on div "服務名稱/代號 服務名稱/代號" at bounding box center [132, 135] width 113 height 17
click at [89, 136] on div "服務名稱/代號 服務名稱/代號" at bounding box center [132, 135] width 113 height 17
click at [87, 138] on div "服務名稱/代號 服務名稱/代號" at bounding box center [132, 135] width 113 height 17
click at [85, 134] on icon at bounding box center [83, 134] width 8 height 8
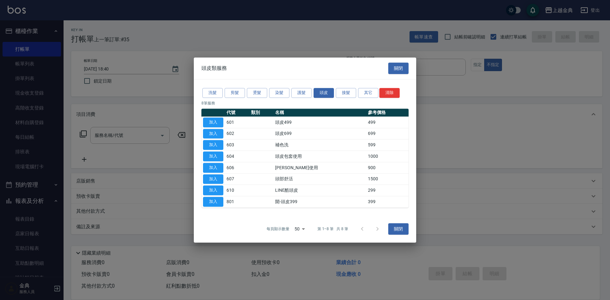
click at [198, 119] on div "洗髮 剪髮 燙髮 染髮 護髮 頭皮 接髮 其它 清除 8 筆服務 代號 類別 名稱 參考價格 加入 601 頭皮499 499 加入 602 頭皮699 69…" at bounding box center [305, 147] width 222 height 136
click at [211, 122] on button "加入" at bounding box center [213, 123] width 20 height 10
type input "頭皮499(601)"
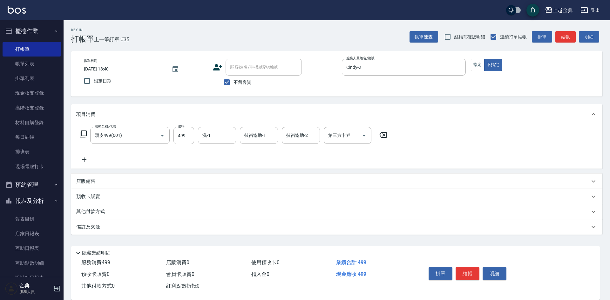
click at [83, 134] on icon at bounding box center [83, 134] width 8 height 8
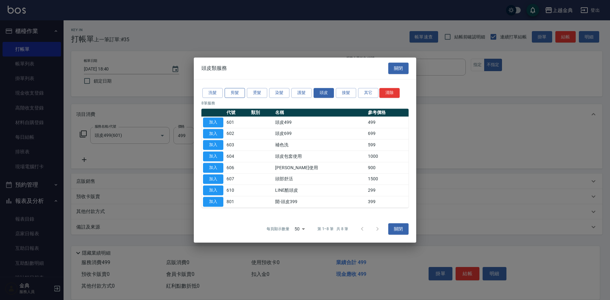
click at [240, 96] on button "剪髮" at bounding box center [235, 93] width 20 height 10
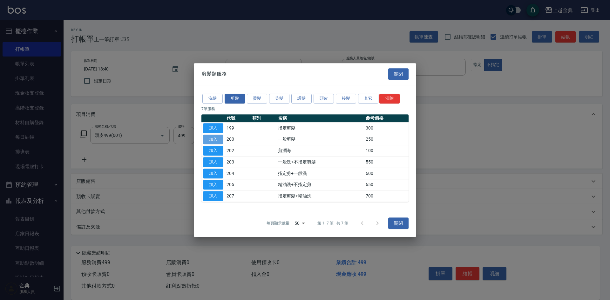
click at [214, 141] on button "加入" at bounding box center [213, 140] width 20 height 10
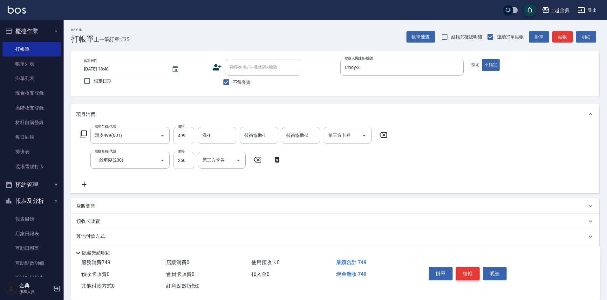
click at [472, 269] on button "結帳" at bounding box center [468, 273] width 24 height 13
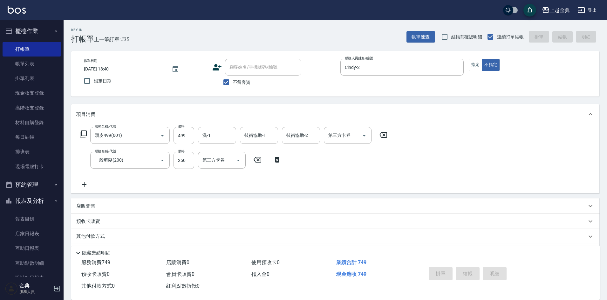
type input "[DATE] 18:41"
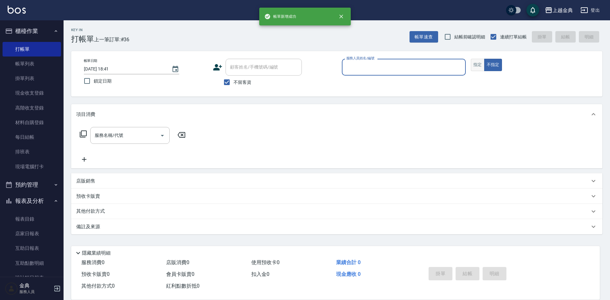
click at [482, 70] on button "指定" at bounding box center [478, 65] width 14 height 12
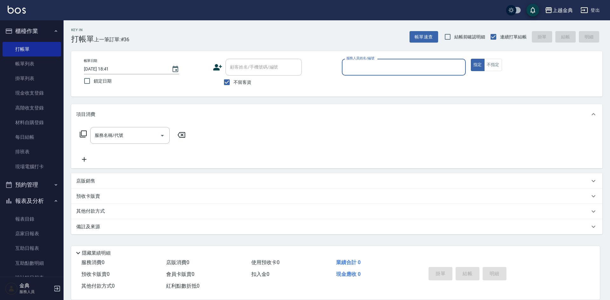
click at [452, 69] on input "服務人員姓名/編號" at bounding box center [404, 67] width 118 height 11
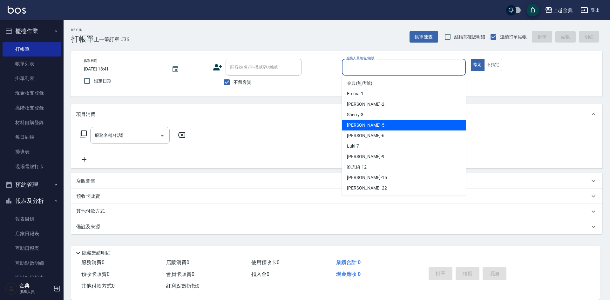
click at [421, 123] on div "[PERSON_NAME] -5" at bounding box center [404, 125] width 124 height 10
type input "[PERSON_NAME]-5"
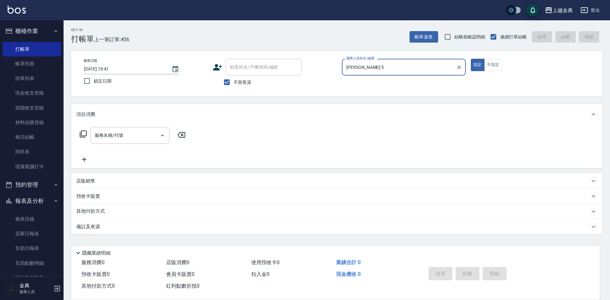
click at [79, 133] on div "服務名稱/代號 服務名稱/代號" at bounding box center [132, 135] width 113 height 17
click at [81, 134] on icon at bounding box center [83, 134] width 8 height 8
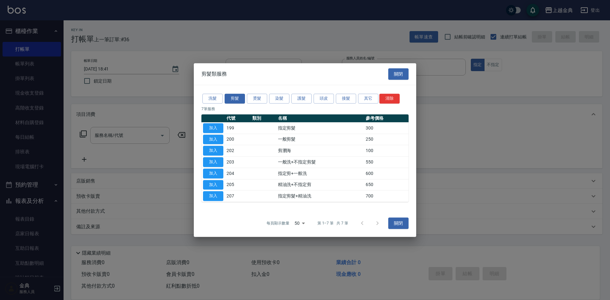
click at [319, 90] on div "洗髮 剪髮 燙髮 染髮 護髮 頭皮 接髮 其它 清除 7 筆服務 代號 類別 名稱 參考價格 加入 199 指定剪髮 300 加入 200 一般剪髮 250 …" at bounding box center [305, 147] width 222 height 125
click at [324, 99] on button "頭皮" at bounding box center [324, 99] width 20 height 10
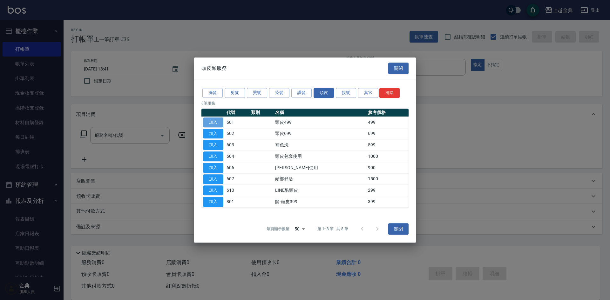
click at [207, 126] on button "加入" at bounding box center [213, 123] width 20 height 10
type input "頭皮499(601)"
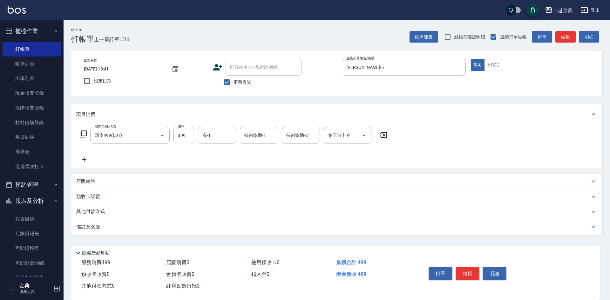
click at [84, 135] on icon at bounding box center [83, 134] width 8 height 8
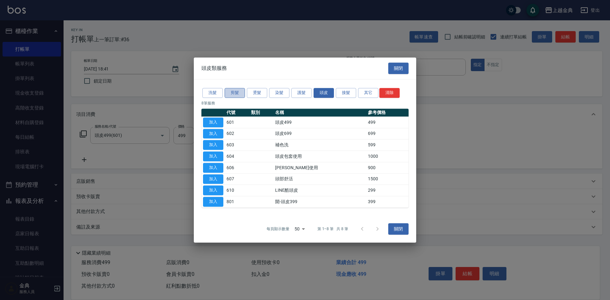
drag, startPoint x: 232, startPoint y: 89, endPoint x: 238, endPoint y: 97, distance: 10.2
click at [232, 89] on button "剪髮" at bounding box center [235, 93] width 20 height 10
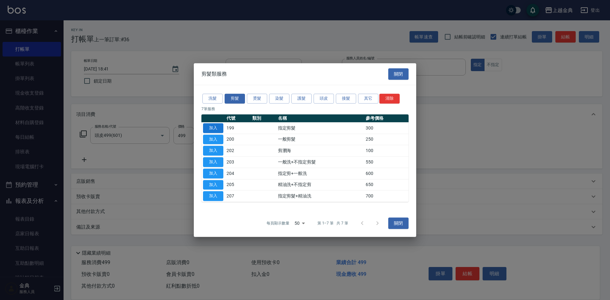
click at [211, 130] on button "加入" at bounding box center [213, 128] width 20 height 10
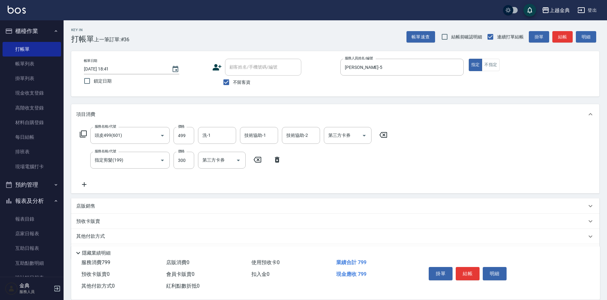
click at [471, 276] on button "結帳" at bounding box center [468, 273] width 24 height 13
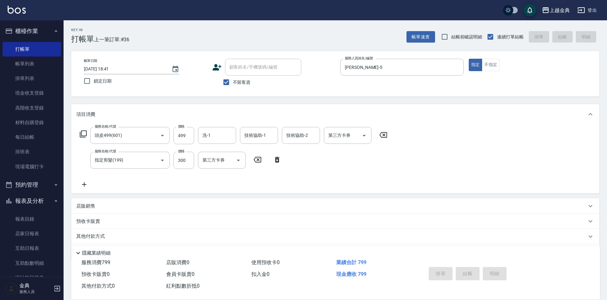
click at [468, 270] on div "掛單 結帳 明細" at bounding box center [467, 275] width 83 height 20
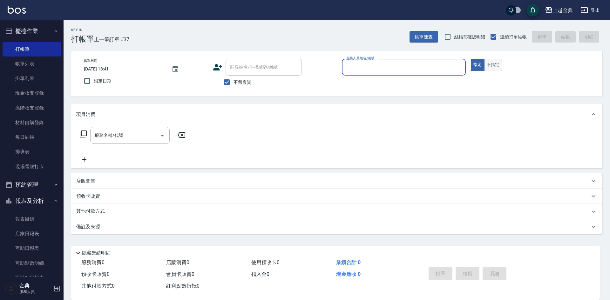
click at [495, 67] on button "不指定" at bounding box center [493, 65] width 18 height 12
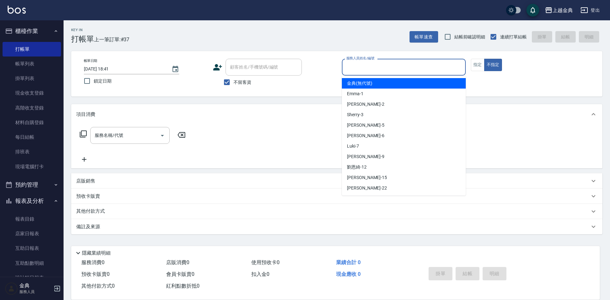
click at [435, 65] on input "服務人員姓名/編號" at bounding box center [404, 67] width 118 height 11
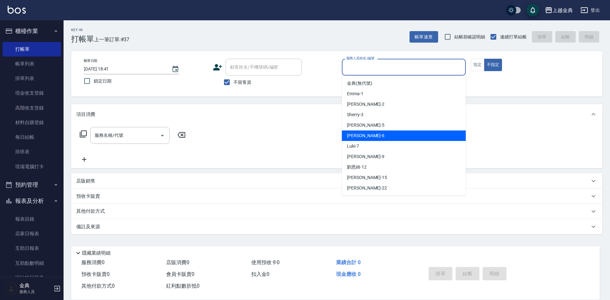
click at [395, 133] on div "[PERSON_NAME] -6" at bounding box center [404, 136] width 124 height 10
type input "[PERSON_NAME]-6"
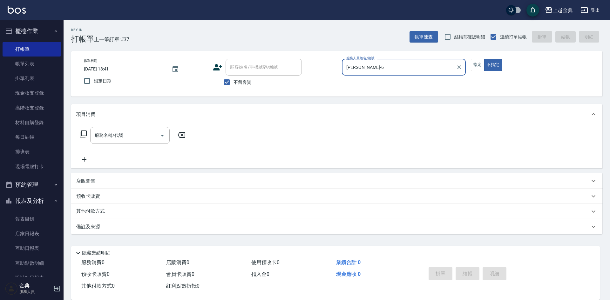
click at [79, 132] on icon at bounding box center [83, 134] width 8 height 8
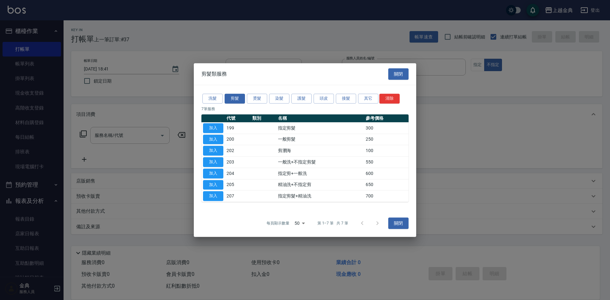
click at [209, 134] on td "加入" at bounding box center [213, 139] width 24 height 11
click at [209, 138] on button "加入" at bounding box center [213, 140] width 20 height 10
type input "一般剪髮(200)"
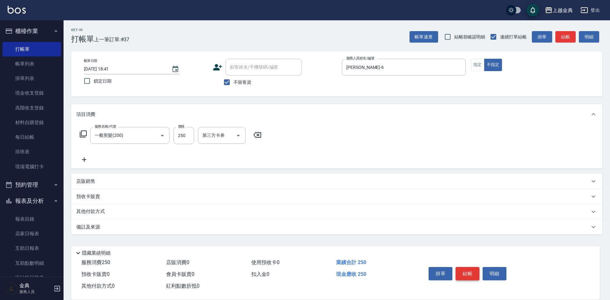
click at [469, 273] on button "結帳" at bounding box center [468, 273] width 24 height 13
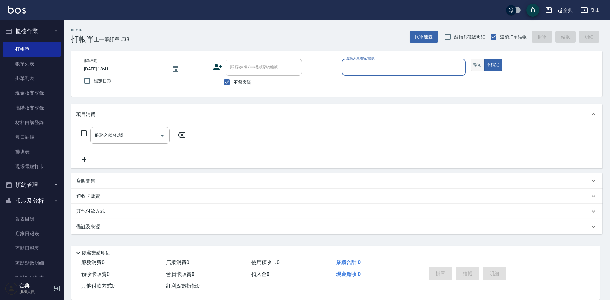
click at [481, 64] on button "指定" at bounding box center [478, 65] width 14 height 12
click at [443, 66] on input "服務人員姓名/編號" at bounding box center [404, 67] width 118 height 11
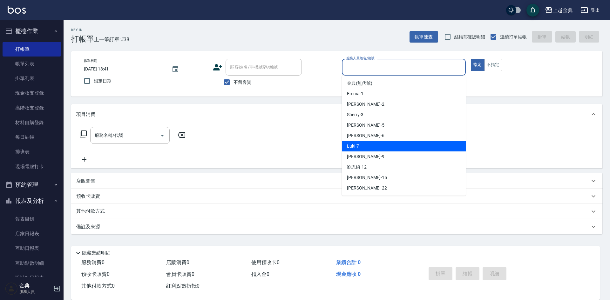
click at [406, 147] on div "Luki -7" at bounding box center [404, 146] width 124 height 10
type input "Luki-7"
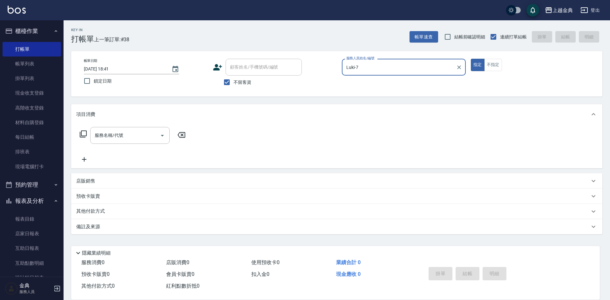
click at [85, 134] on icon at bounding box center [83, 134] width 8 height 8
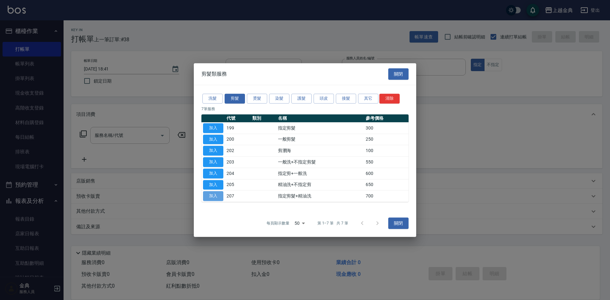
click at [211, 197] on button "加入" at bounding box center [213, 196] width 20 height 10
type input "指定剪髮+精油洗(207)"
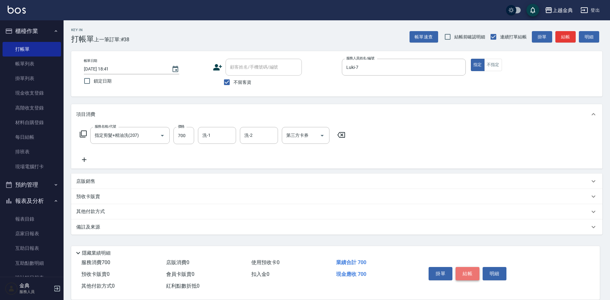
click at [466, 271] on button "結帳" at bounding box center [468, 273] width 24 height 13
type input "[DATE] 18:42"
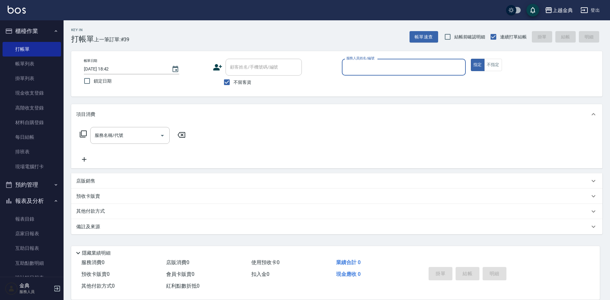
click at [505, 65] on div "指定 不指定" at bounding box center [533, 65] width 124 height 12
click at [487, 67] on button "不指定" at bounding box center [493, 65] width 18 height 12
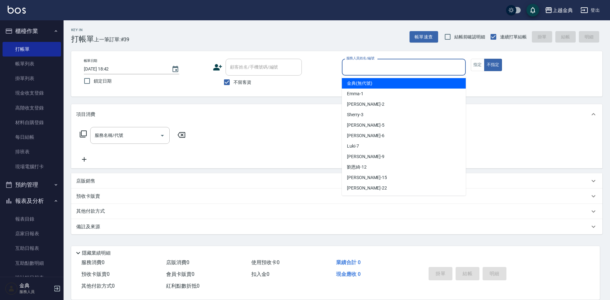
click at [405, 70] on input "服務人員姓名/編號" at bounding box center [404, 67] width 118 height 11
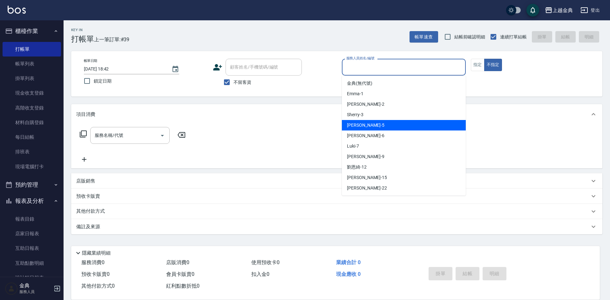
click at [377, 123] on div "[PERSON_NAME] -5" at bounding box center [404, 125] width 124 height 10
type input "[PERSON_NAME]-5"
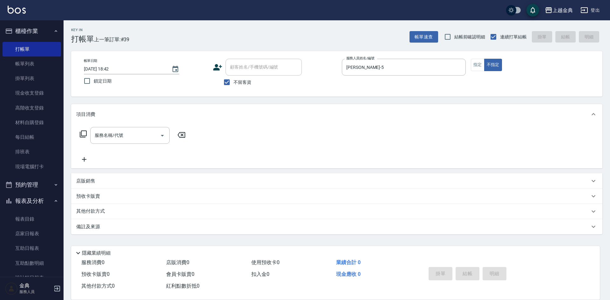
click at [82, 133] on icon at bounding box center [83, 134] width 8 height 8
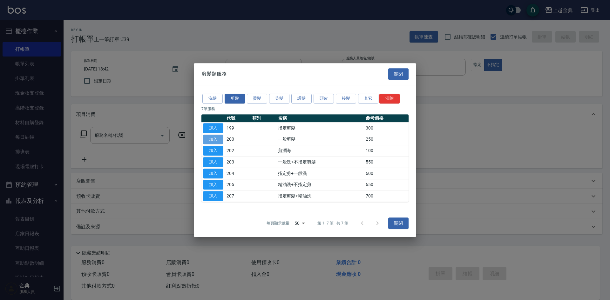
click at [216, 139] on button "加入" at bounding box center [213, 140] width 20 height 10
type input "一般剪髮(200)"
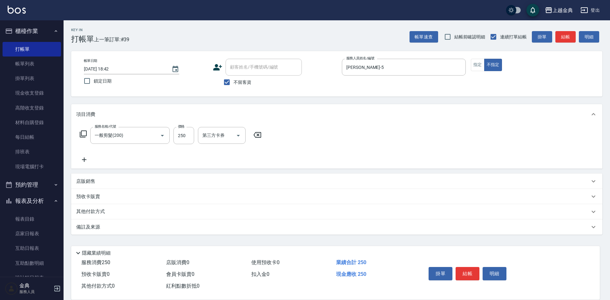
drag, startPoint x: 471, startPoint y: 271, endPoint x: 463, endPoint y: 266, distance: 9.1
click at [470, 271] on button "結帳" at bounding box center [468, 273] width 24 height 13
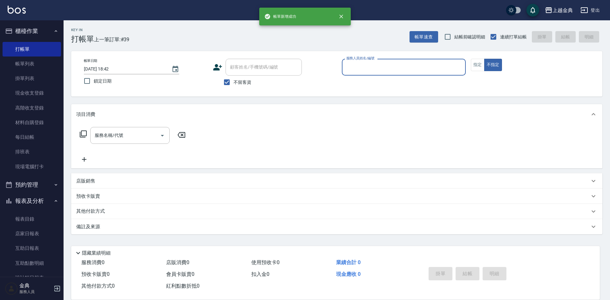
click at [364, 70] on input "服務人員姓名/編號" at bounding box center [404, 67] width 118 height 11
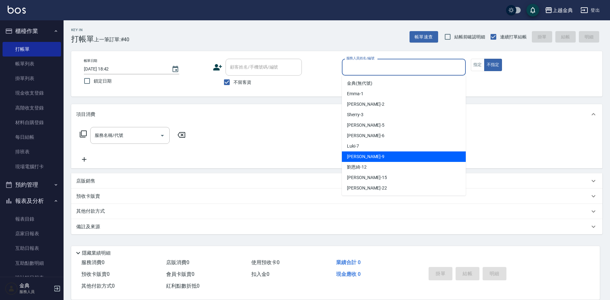
drag, startPoint x: 368, startPoint y: 159, endPoint x: 407, endPoint y: 127, distance: 50.1
click at [368, 159] on div "[PERSON_NAME] -9" at bounding box center [404, 157] width 124 height 10
type input "[PERSON_NAME]-9"
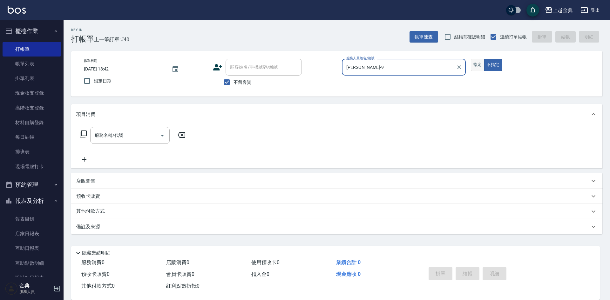
click at [480, 65] on button "指定" at bounding box center [478, 65] width 14 height 12
click at [231, 85] on input "不留客資" at bounding box center [226, 82] width 13 height 13
checkbox input "false"
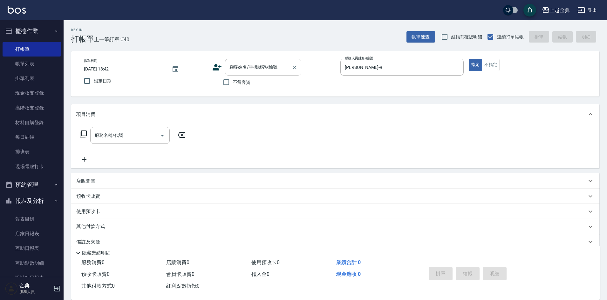
click at [267, 64] on input "顧客姓名/手機號碼/編號" at bounding box center [258, 67] width 61 height 11
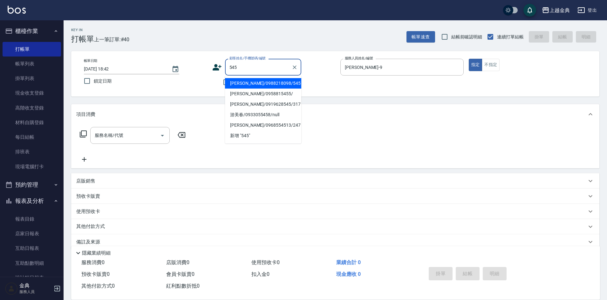
click at [266, 86] on li "[PERSON_NAME]/0988218098/545" at bounding box center [263, 83] width 76 height 10
type input "[PERSON_NAME]/0988218098/545"
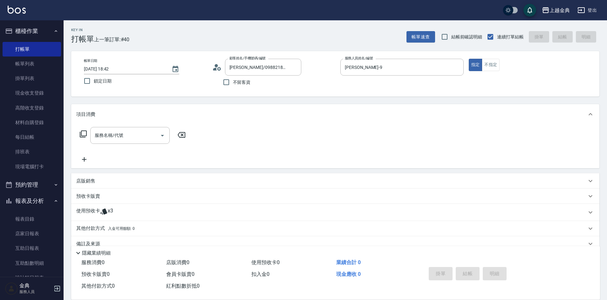
click at [82, 134] on icon at bounding box center [83, 134] width 7 height 7
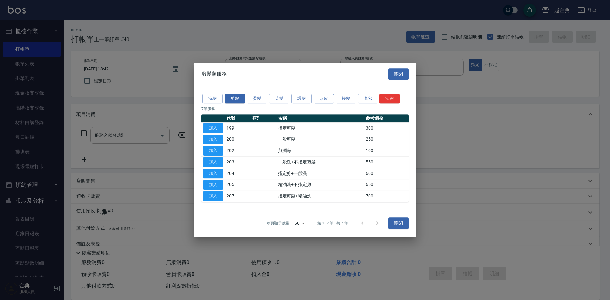
click at [322, 96] on button "頭皮" at bounding box center [324, 99] width 20 height 10
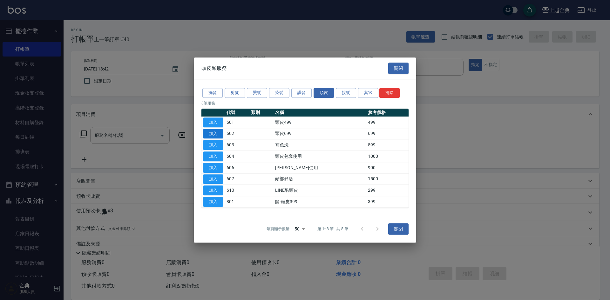
click at [216, 134] on button "加入" at bounding box center [213, 134] width 20 height 10
type input "頭皮699(602)"
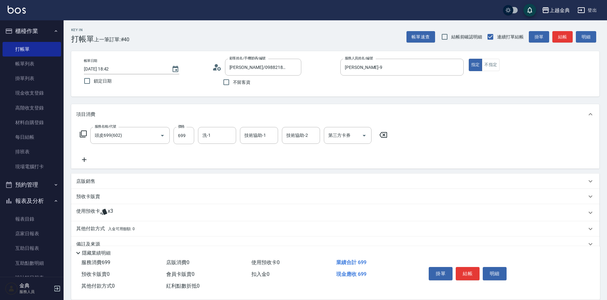
click at [109, 213] on span "x3" at bounding box center [110, 213] width 5 height 10
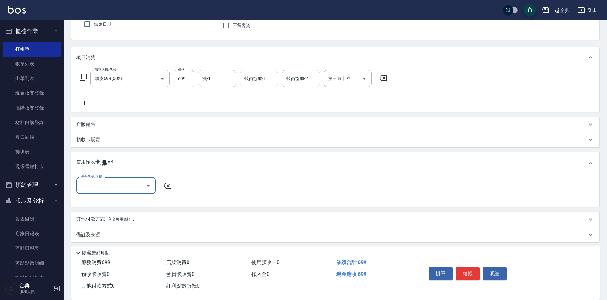
scroll to position [60, 0]
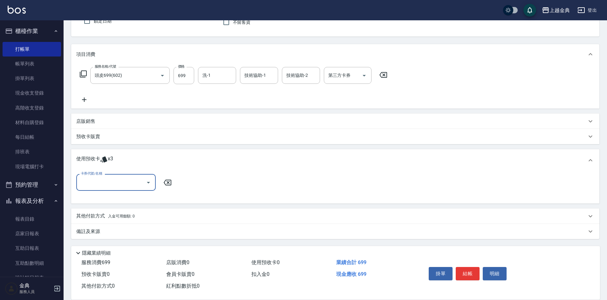
click at [107, 188] on div "卡券代號/名稱" at bounding box center [115, 182] width 79 height 17
click at [112, 187] on input "卡券代號/名稱" at bounding box center [111, 182] width 64 height 11
drag, startPoint x: 110, startPoint y: 198, endPoint x: 121, endPoint y: 201, distance: 11.0
click at [111, 198] on div "護髮包套3送1(1) 剩餘3張" at bounding box center [115, 199] width 79 height 10
type input "護髮包套3送1(1)"
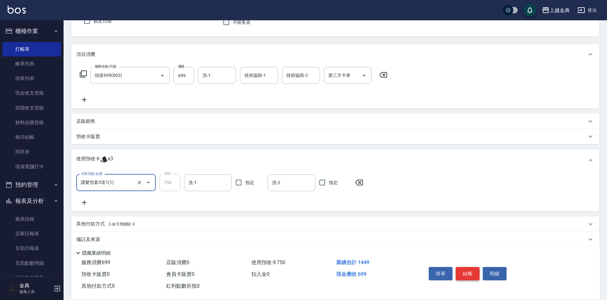
click at [465, 269] on button "結帳" at bounding box center [468, 273] width 24 height 13
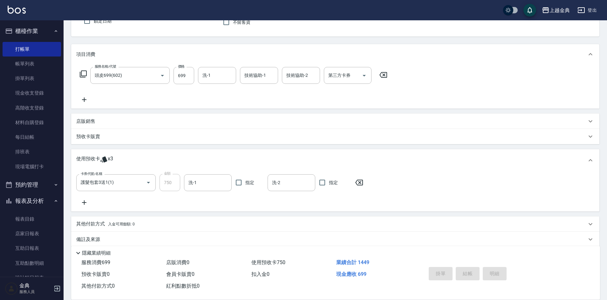
type input "[DATE] 18:43"
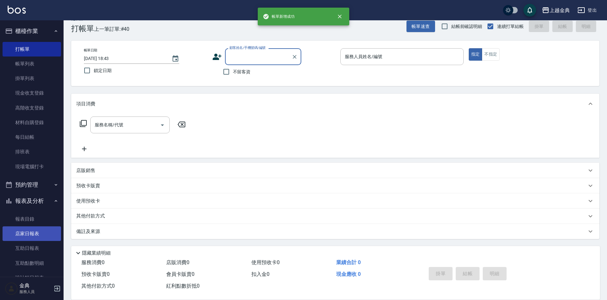
scroll to position [10, 0]
click at [27, 232] on link "店家日報表" at bounding box center [32, 234] width 58 height 15
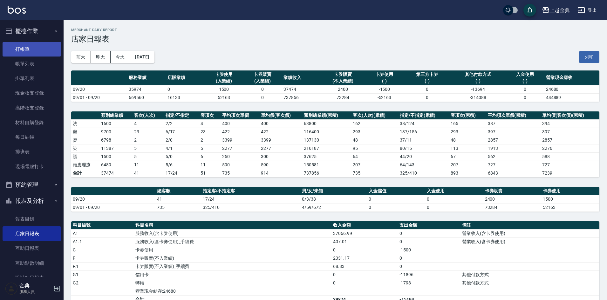
click at [21, 48] on link "打帳單" at bounding box center [32, 49] width 58 height 15
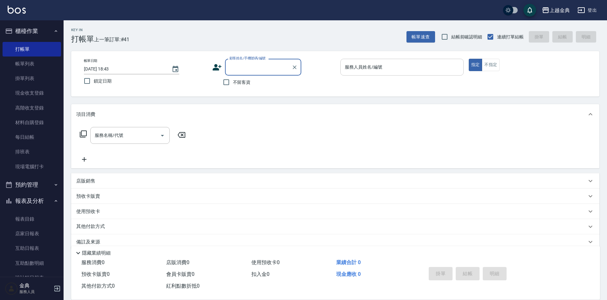
click at [398, 69] on input "服務人員姓名/編號" at bounding box center [402, 67] width 118 height 11
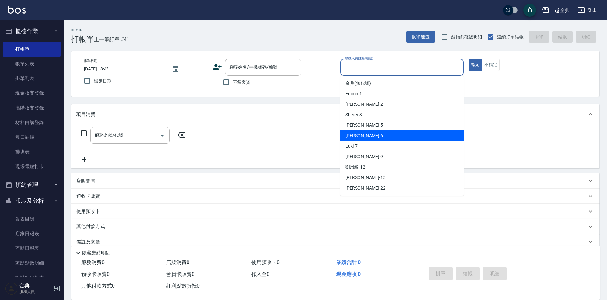
click at [373, 132] on div "[PERSON_NAME] -6" at bounding box center [401, 136] width 123 height 10
type input "[PERSON_NAME]-6"
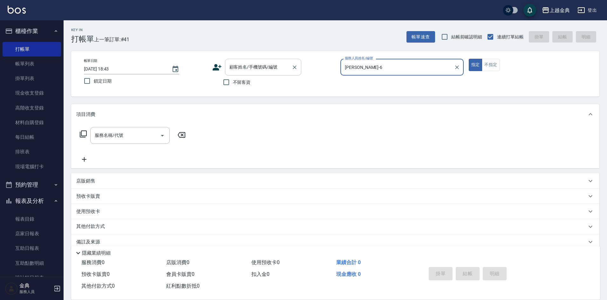
click at [259, 69] on input "顧客姓名/手機號碼/編號" at bounding box center [258, 67] width 61 height 11
click at [203, 85] on div "帳單日期 [DATE] 18:43 鎖定日期" at bounding box center [145, 73] width 123 height 29
click at [236, 81] on span "不留客資" at bounding box center [242, 82] width 18 height 7
click at [233, 81] on input "不留客資" at bounding box center [226, 82] width 13 height 13
checkbox input "true"
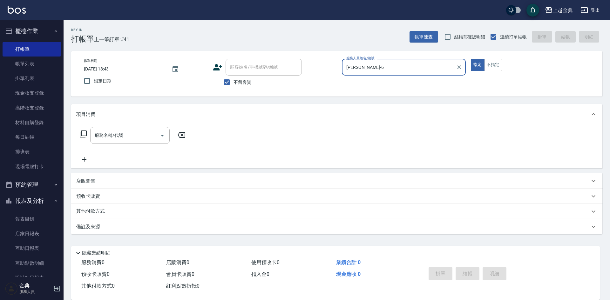
click at [80, 133] on icon at bounding box center [83, 134] width 7 height 7
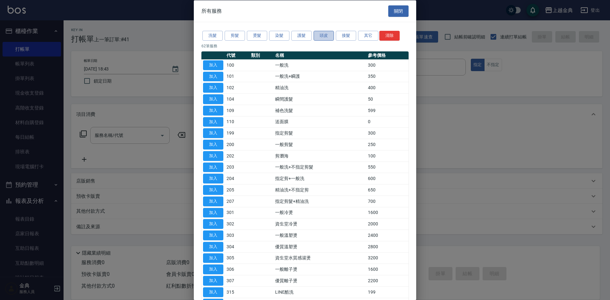
click at [320, 37] on button "頭皮" at bounding box center [324, 36] width 20 height 10
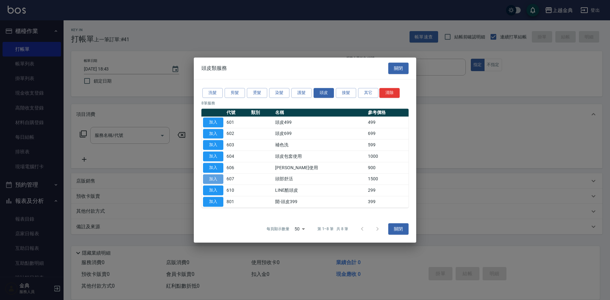
click at [222, 177] on button "加入" at bounding box center [213, 179] width 20 height 10
type input "頭部舒活(607)"
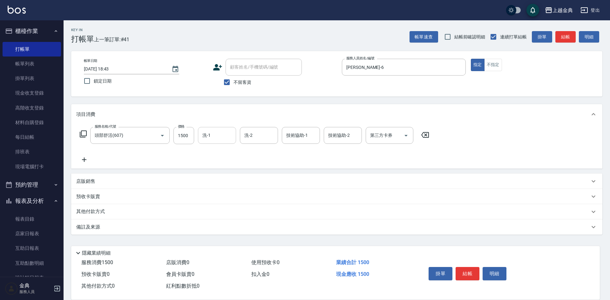
click at [218, 134] on input "洗-1" at bounding box center [217, 135] width 32 height 11
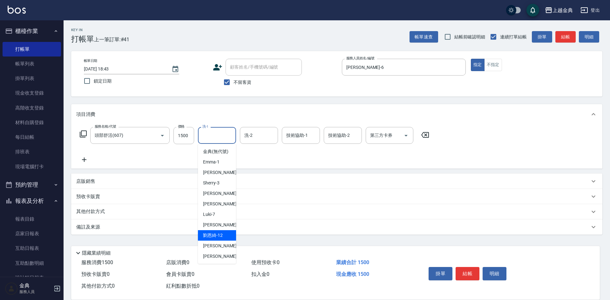
click at [223, 241] on div "[PERSON_NAME]-12" at bounding box center [217, 235] width 38 height 10
type input "[PERSON_NAME]-12"
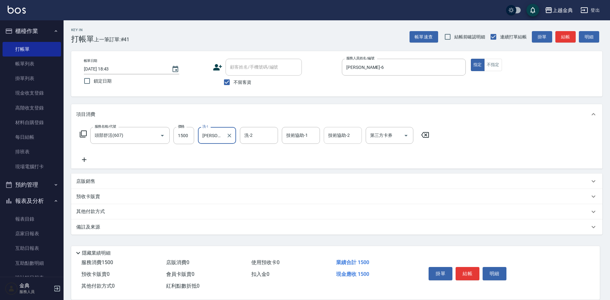
click at [352, 128] on div "技術協助-2" at bounding box center [343, 135] width 38 height 17
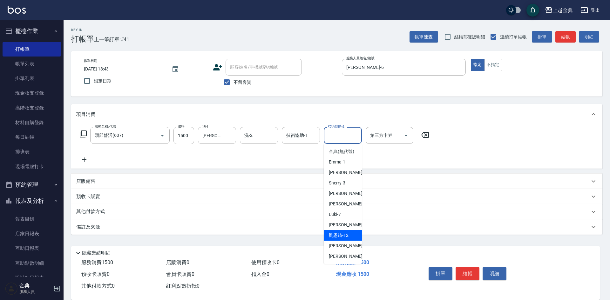
click at [337, 239] on span "[PERSON_NAME]-12" at bounding box center [339, 235] width 20 height 7
type input "[PERSON_NAME]-12"
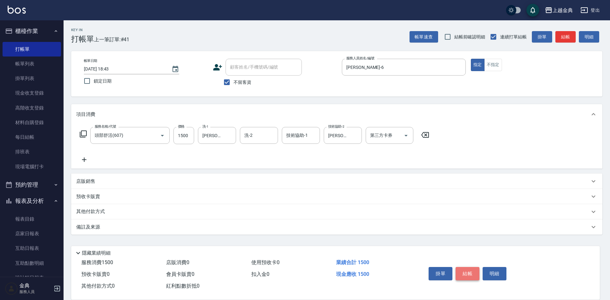
click at [463, 267] on button "結帳" at bounding box center [468, 273] width 24 height 13
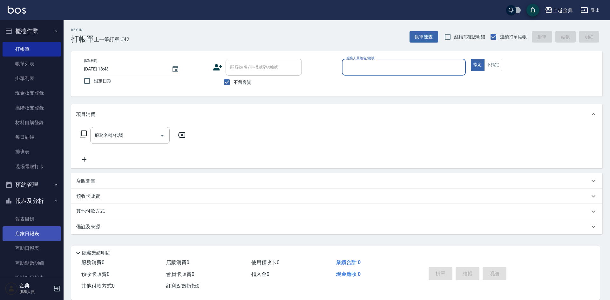
click at [42, 238] on link "店家日報表" at bounding box center [32, 234] width 58 height 15
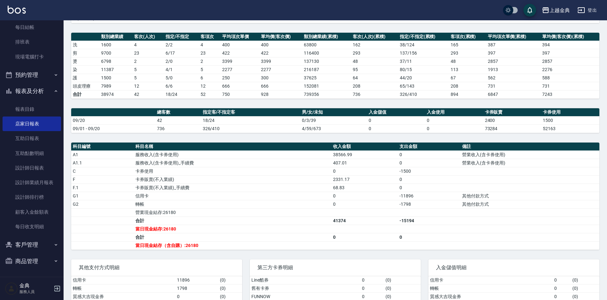
scroll to position [95, 0]
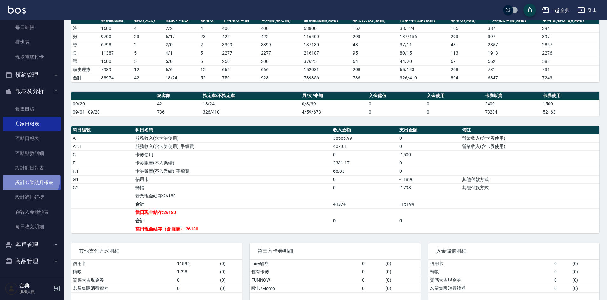
click at [26, 178] on link "設計師業績月報表" at bounding box center [32, 182] width 58 height 15
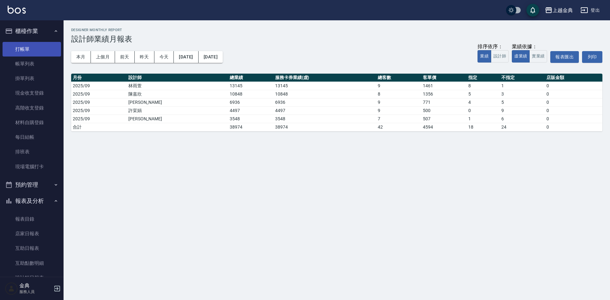
click at [20, 37] on button "櫃檯作業" at bounding box center [32, 31] width 58 height 17
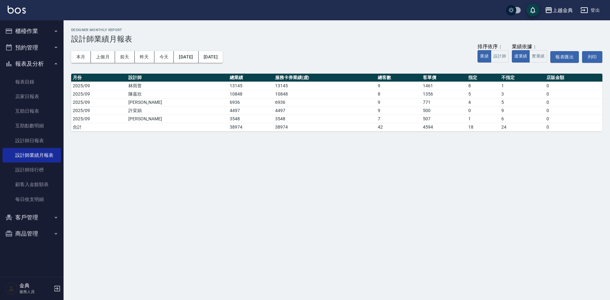
click at [18, 55] on ul "櫃檯作業 打帳單 帳單列表 掛單列表 現金收支登錄 高階收支登錄 材料自購登錄 每日結帳 排班表 現場電腦打卡 預約管理 預約管理 單日預約紀錄 單週預約紀錄…" at bounding box center [32, 132] width 58 height 224
drag, startPoint x: 42, startPoint y: 34, endPoint x: 41, endPoint y: 44, distance: 9.3
click at [42, 34] on button "櫃檯作業" at bounding box center [32, 31] width 58 height 17
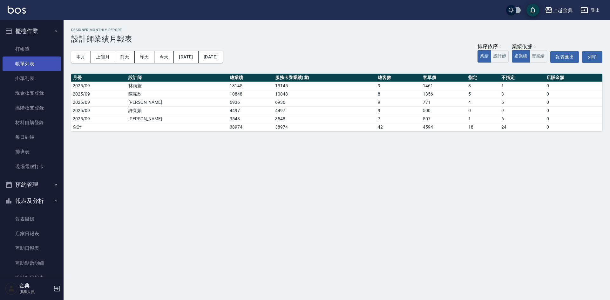
click at [37, 67] on link "帳單列表" at bounding box center [32, 64] width 58 height 15
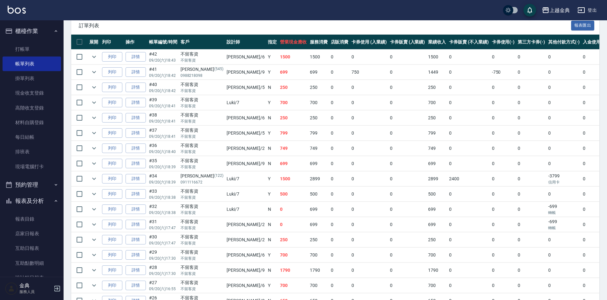
scroll to position [95, 0]
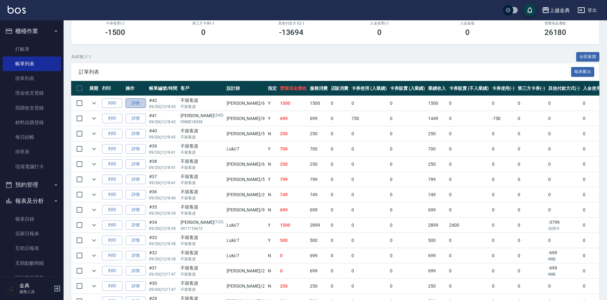
click at [138, 103] on link "詳情" at bounding box center [136, 104] width 20 height 10
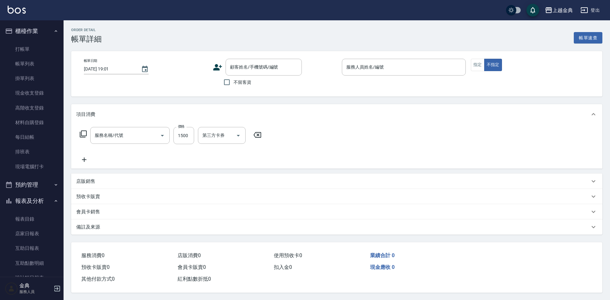
type input "[DATE] 18:43"
checkbox input "true"
type input "[PERSON_NAME]-6"
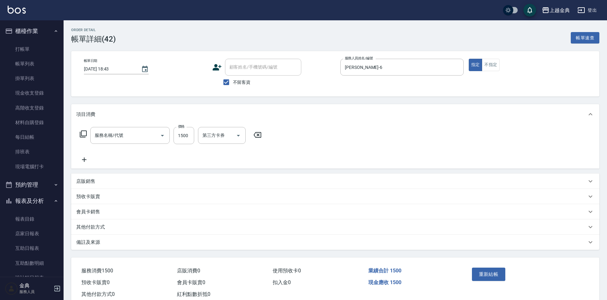
type input "頭部舒活(607)"
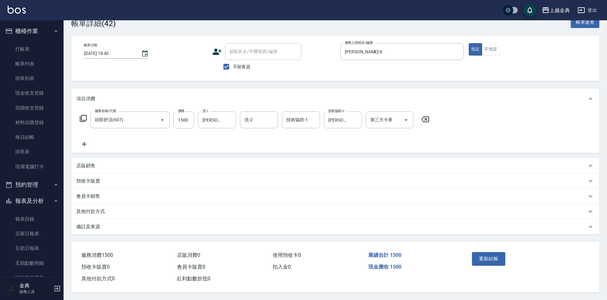
click at [99, 208] on p "其他付款方式" at bounding box center [90, 211] width 29 height 7
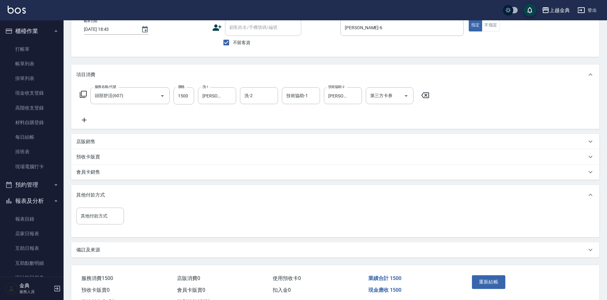
scroll to position [66, 0]
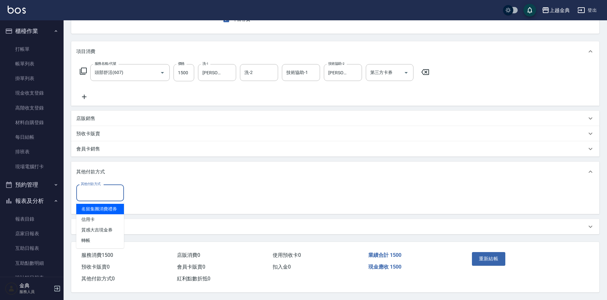
click at [106, 192] on input "其他付款方式" at bounding box center [100, 192] width 42 height 11
click at [95, 242] on span "轉帳" at bounding box center [100, 240] width 48 height 10
type input "轉帳"
click at [142, 189] on input "0" at bounding box center [152, 192] width 48 height 17
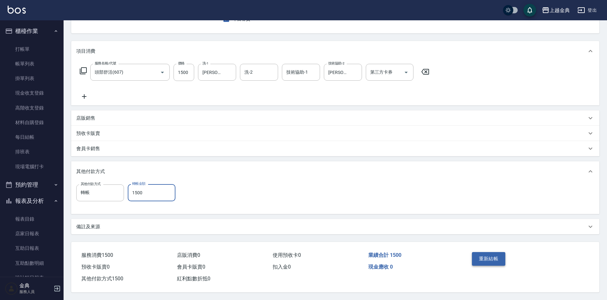
type input "1500"
click at [484, 258] on button "重新結帳" at bounding box center [489, 258] width 34 height 13
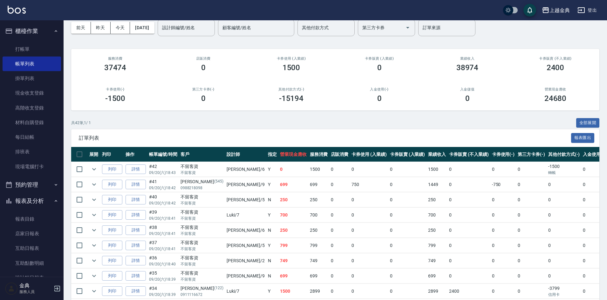
scroll to position [64, 0]
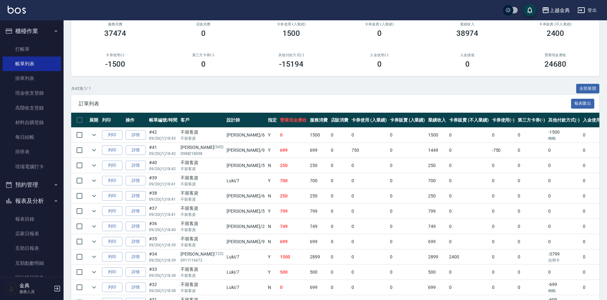
click at [146, 212] on td "詳情" at bounding box center [136, 211] width 24 height 15
click at [143, 212] on link "詳情" at bounding box center [136, 212] width 20 height 10
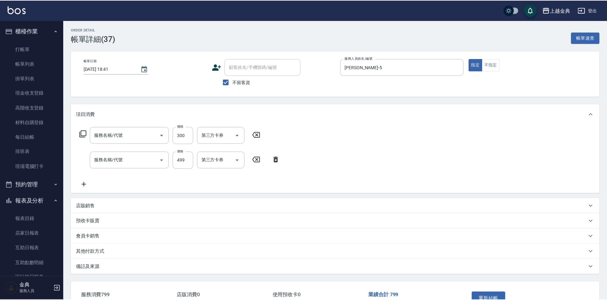
type input "[DATE] 18:41"
checkbox input "true"
type input "[PERSON_NAME]-5"
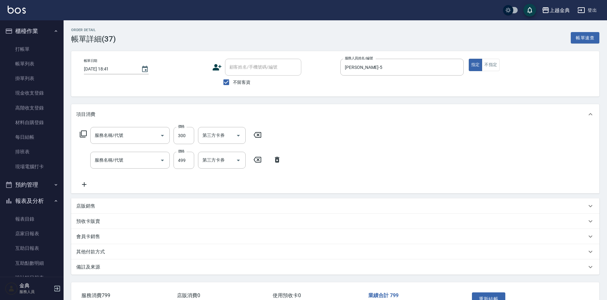
type input "指定剪髮(199)"
type input "頭皮499(601)"
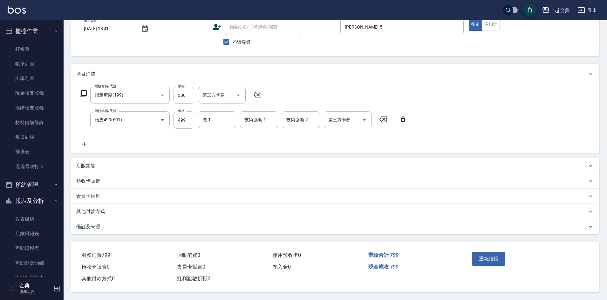
scroll to position [43, 0]
click at [93, 211] on p "其他付款方式" at bounding box center [90, 211] width 29 height 7
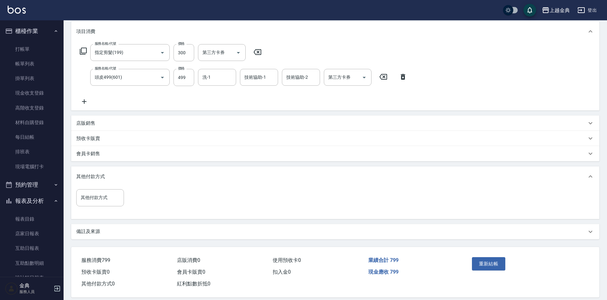
scroll to position [91, 0]
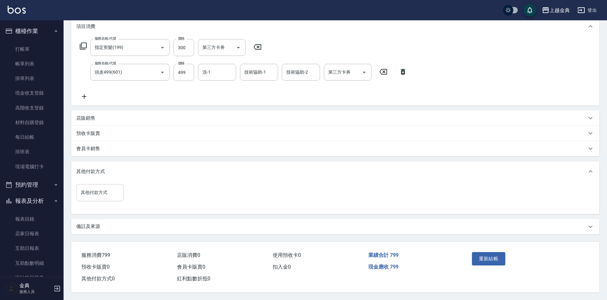
click at [99, 190] on input "其他付款方式" at bounding box center [100, 192] width 42 height 11
click at [89, 240] on span "轉帳" at bounding box center [100, 240] width 48 height 10
type input "轉帳"
click at [148, 199] on div "其他付款方式 轉帳 其他付款方式 轉帳金額 0 轉帳金額" at bounding box center [127, 196] width 103 height 25
click at [149, 197] on input "0" at bounding box center [152, 192] width 48 height 17
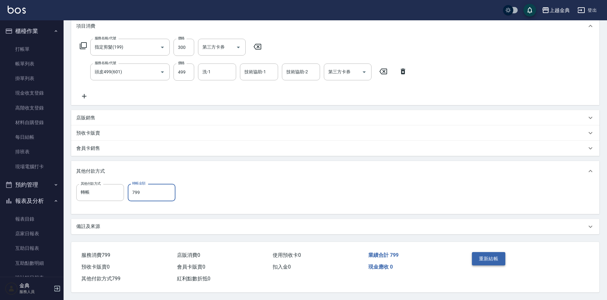
type input "799"
click at [493, 257] on button "重新結帳" at bounding box center [489, 258] width 34 height 13
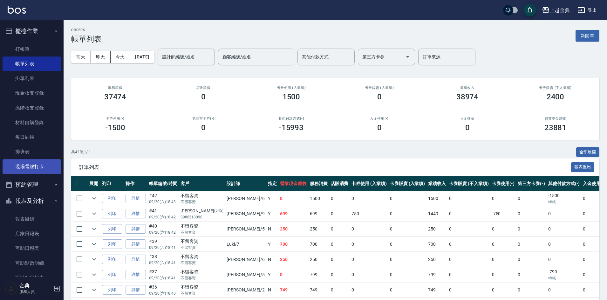
click at [51, 167] on link "現場電腦打卡" at bounding box center [32, 167] width 58 height 15
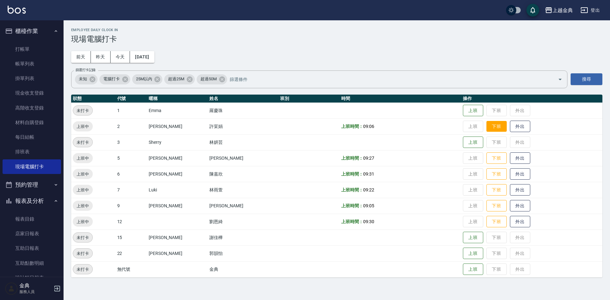
click at [489, 125] on button "下班" at bounding box center [496, 126] width 20 height 11
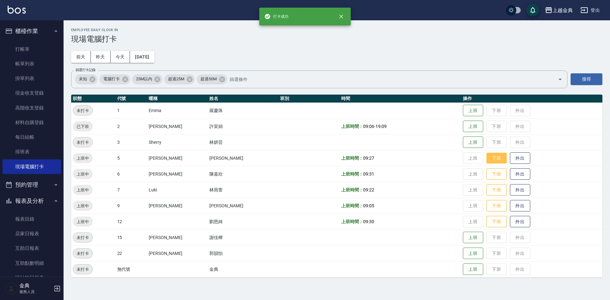
click at [486, 161] on button "下班" at bounding box center [496, 158] width 20 height 11
click at [486, 172] on button "下班" at bounding box center [496, 174] width 20 height 11
click at [490, 190] on button "下班" at bounding box center [496, 190] width 20 height 11
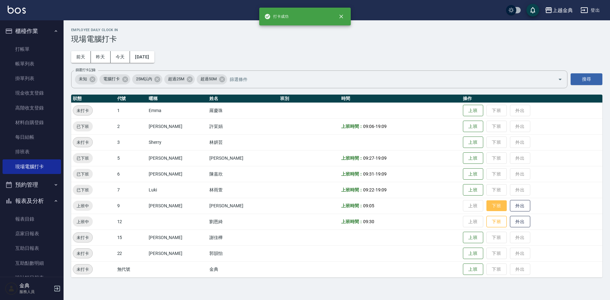
click at [492, 209] on button "下班" at bounding box center [496, 206] width 20 height 11
click at [491, 217] on button "下班" at bounding box center [496, 221] width 20 height 11
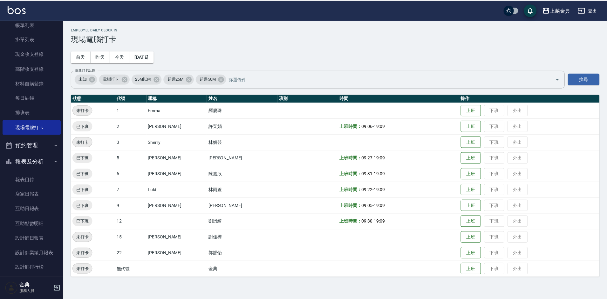
scroll to position [95, 0]
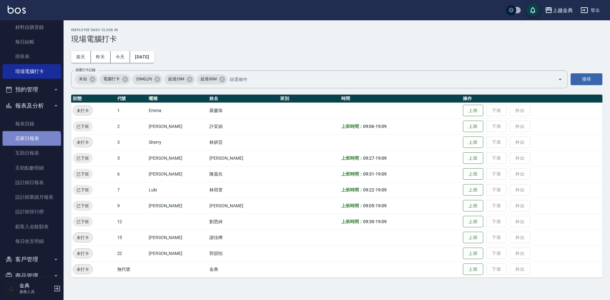
click at [31, 145] on link "店家日報表" at bounding box center [32, 138] width 58 height 15
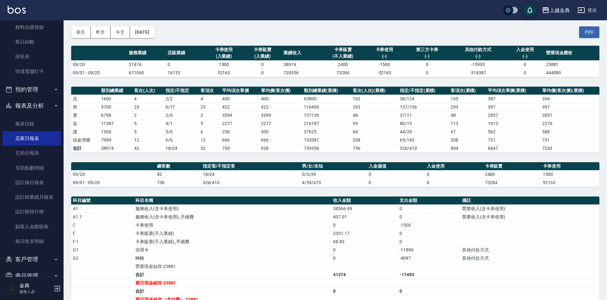
scroll to position [32, 0]
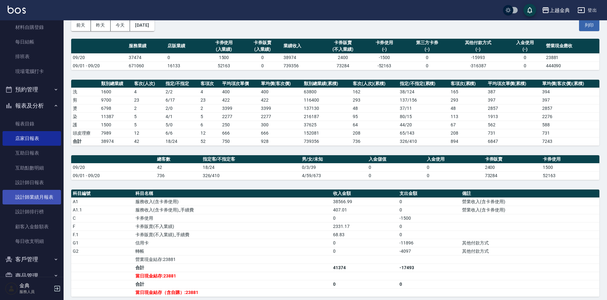
click at [39, 198] on link "設計師業績月報表" at bounding box center [32, 197] width 58 height 15
